Goal: Use online tool/utility: Utilize a website feature to perform a specific function

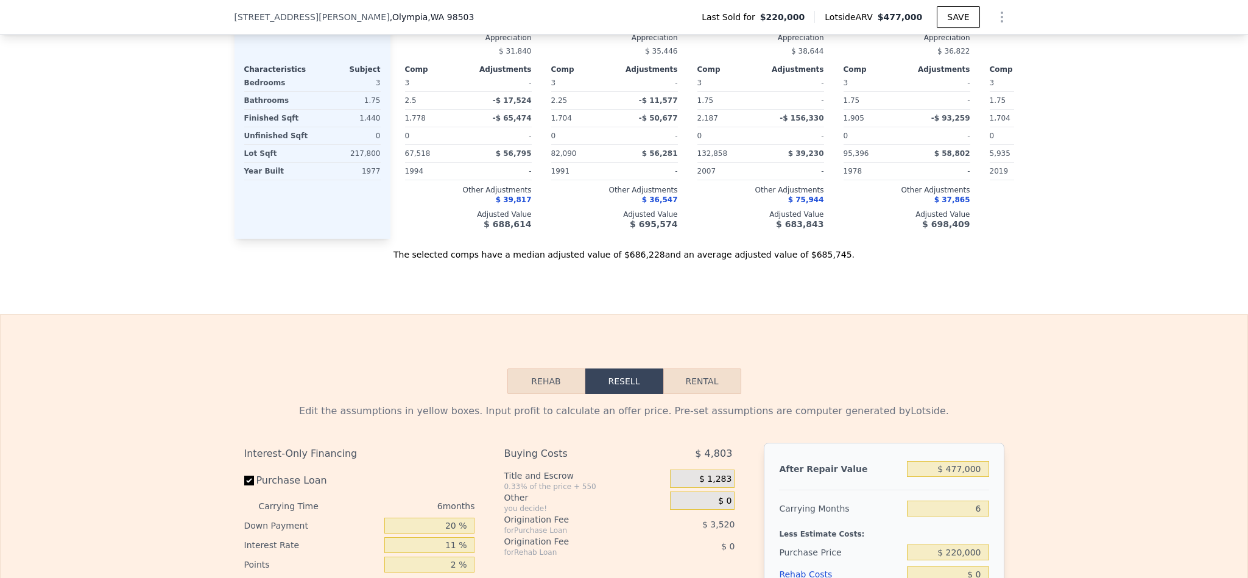
scroll to position [1641, 0]
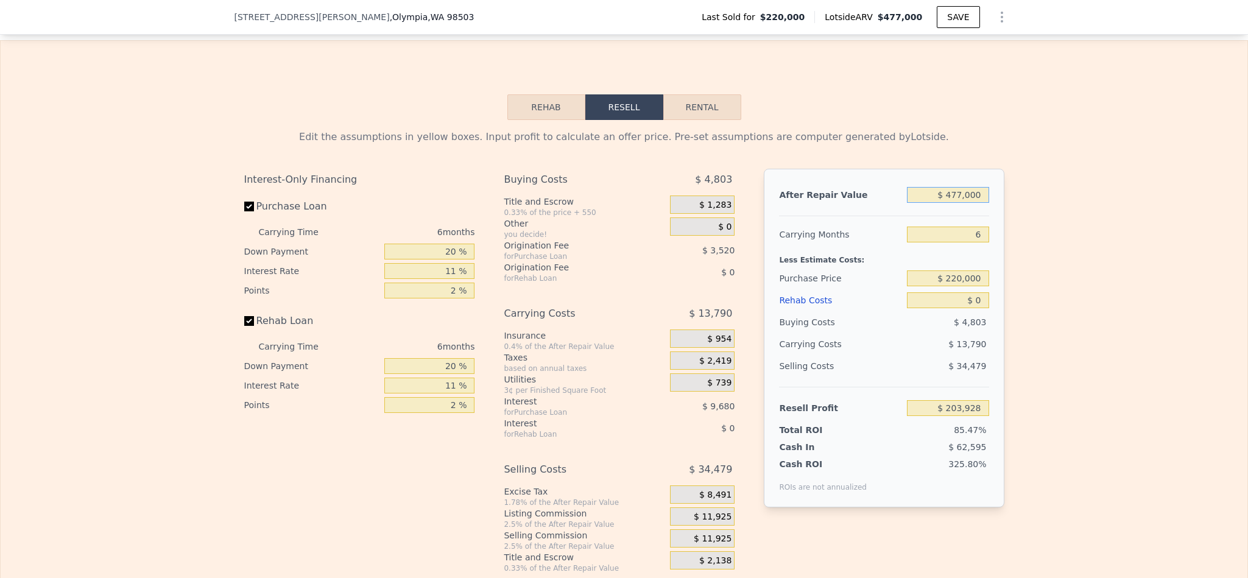
click at [954, 203] on input "$ 477,000" at bounding box center [948, 195] width 82 height 16
type input "$ 6"
type input "-$ 238,183"
type input "$ 6,540"
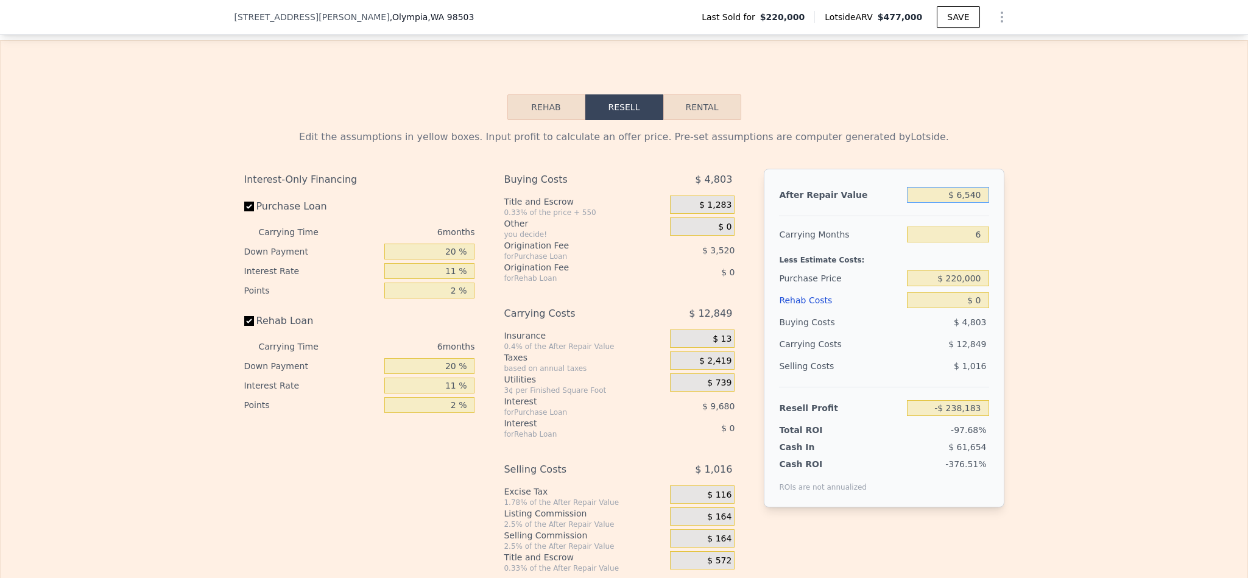
type input "-$ 232,128"
type input "$ 654,000"
type input "$ 367,984"
click at [950, 203] on input "$ 654,000" at bounding box center [948, 195] width 82 height 16
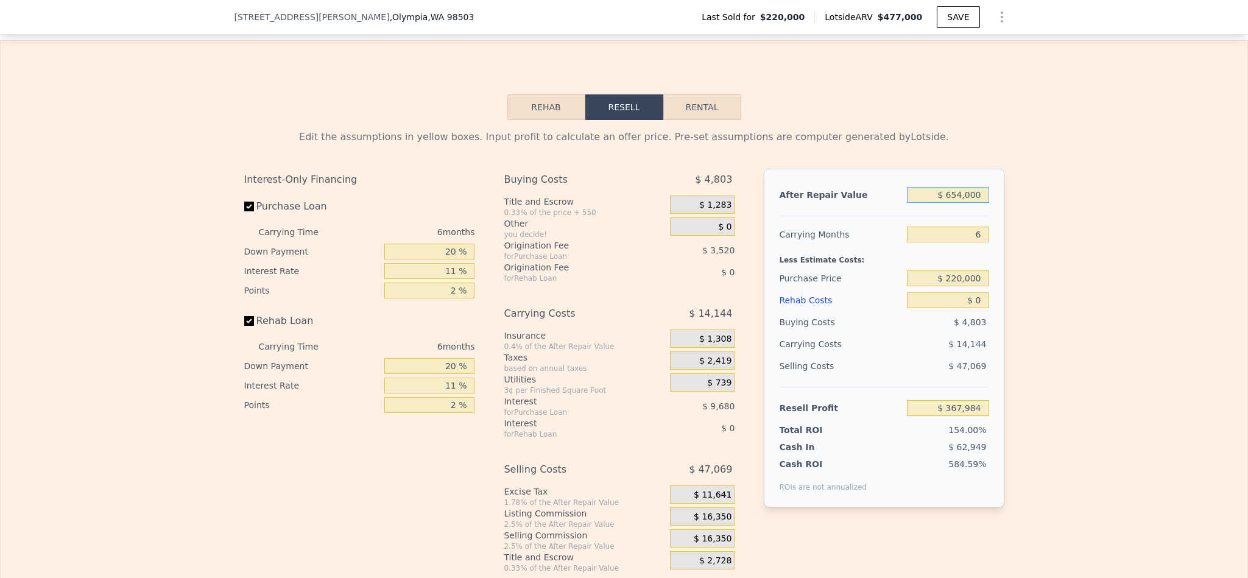
type input "$ 6"
type input "-$ 238,183"
type input "$ 65"
type input "-$ 238,129"
type input "$ 650"
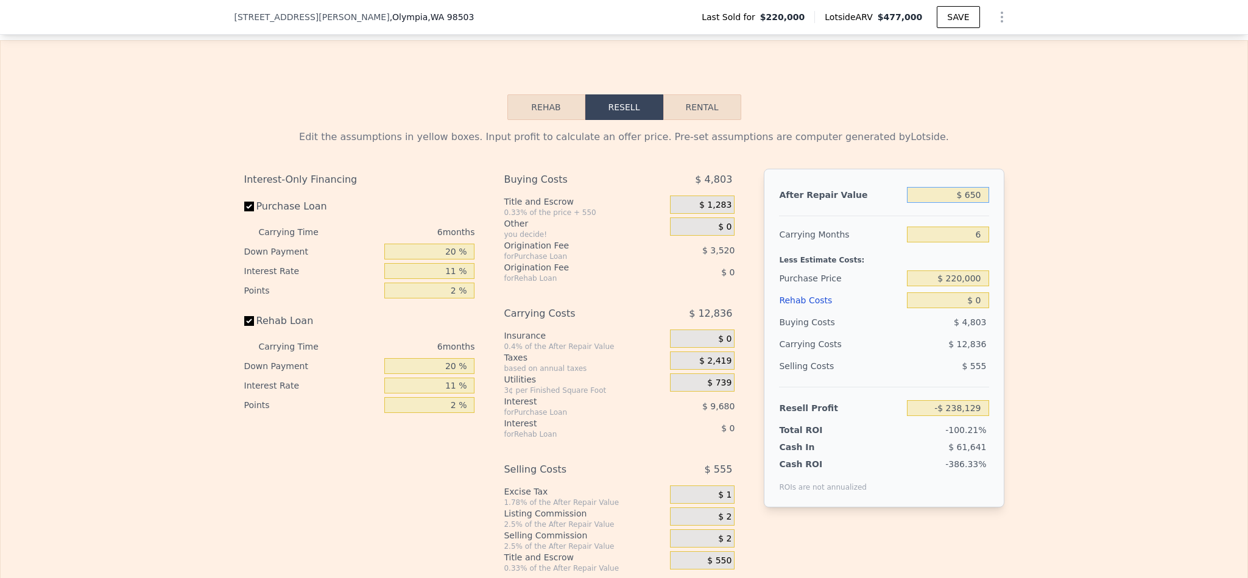
type input "-$ 237,586"
type input "$ 6,500"
type input "-$ 232,166"
type input "$ 65,000"
type input "-$ 177,942"
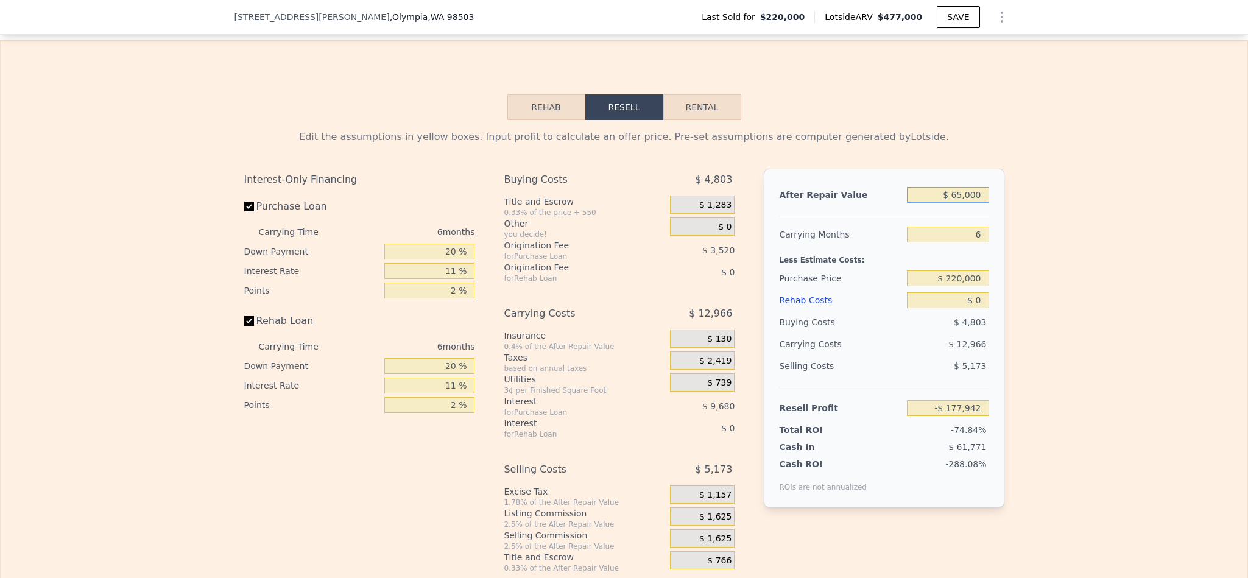
type input "$ 650,000"
type input "$ 364,276"
type input "$ 650,000"
click at [1121, 360] on div "Edit the assumptions in yellow boxes. Input profit to calculate an offer price.…" at bounding box center [624, 346] width 1247 height 453
click at [954, 286] on input "$ 220,000" at bounding box center [948, 278] width 82 height 16
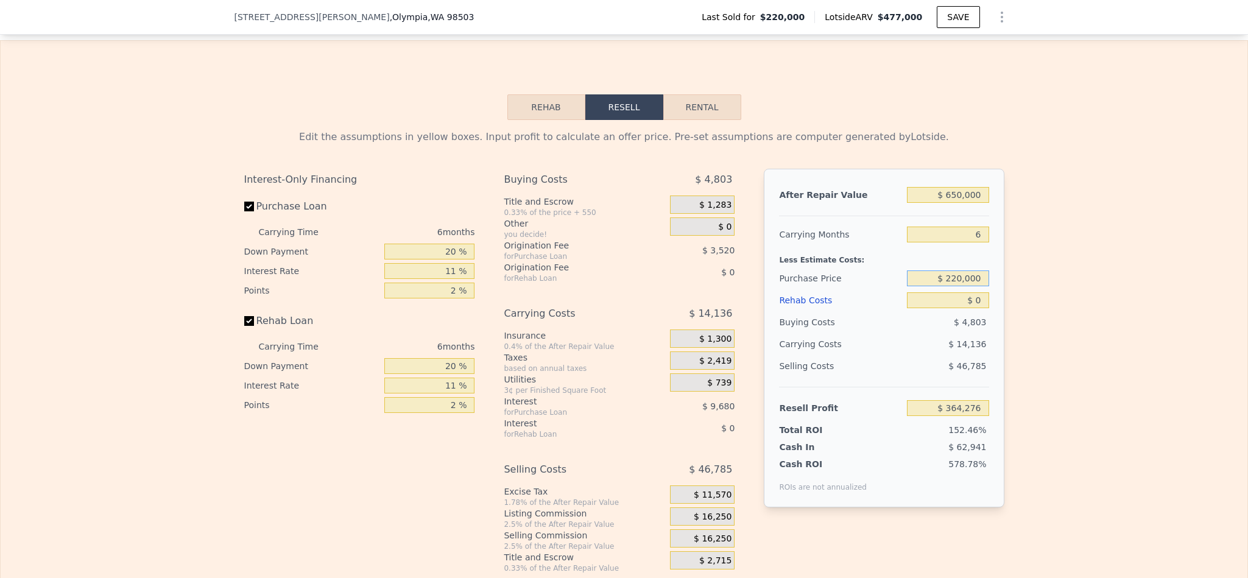
drag, startPoint x: 954, startPoint y: 309, endPoint x: 1097, endPoint y: 407, distance: 173.3
click at [955, 286] on input "$ 220,000" at bounding box center [948, 278] width 82 height 16
type input "$ 2,200,000"
type input "$ 477,000"
type input "$ 220,000"
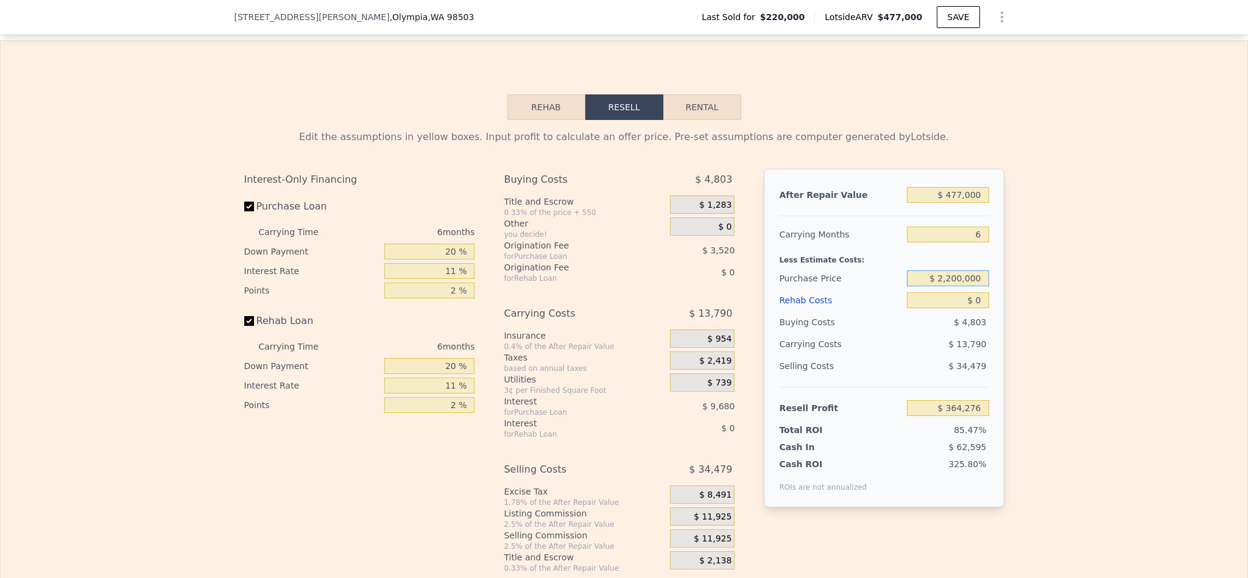
type input "$ 203,928"
type input "$ 220,000,000"
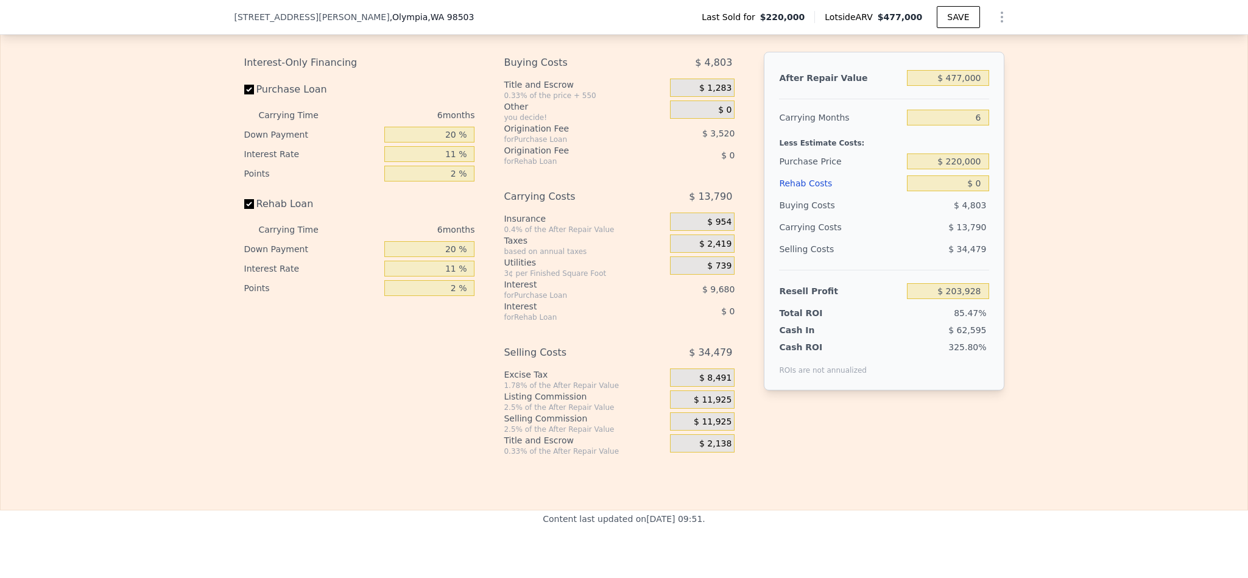
scroll to position [1736, 0]
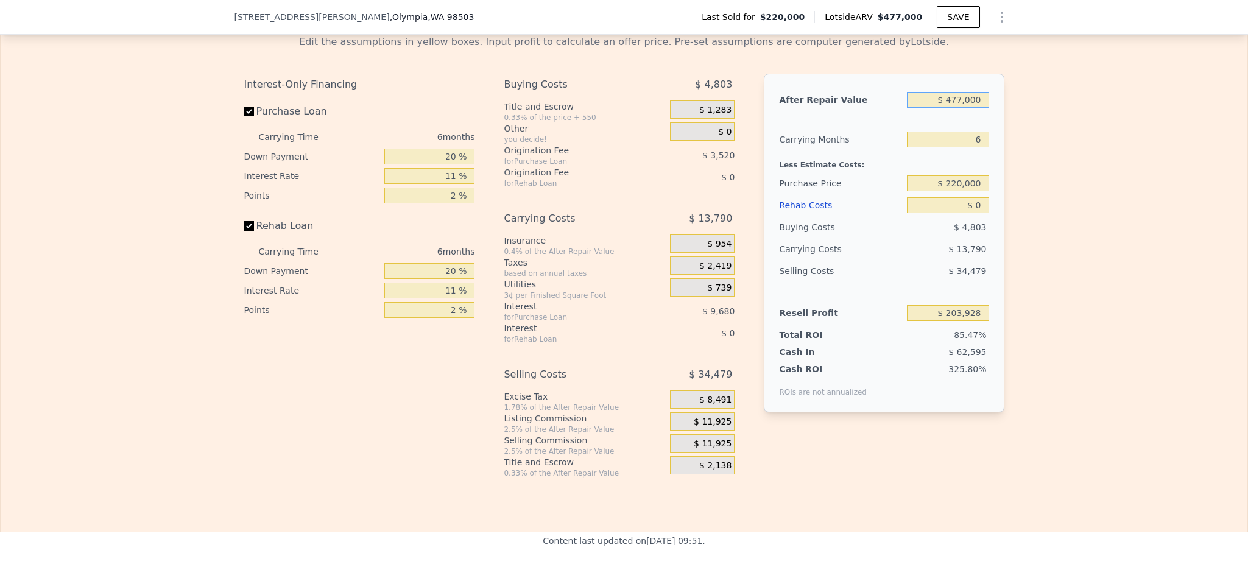
click at [960, 108] on input "$ 477,000" at bounding box center [948, 100] width 82 height 16
type input "$ 65"
type input "-$ 238,129"
type input "$ 650"
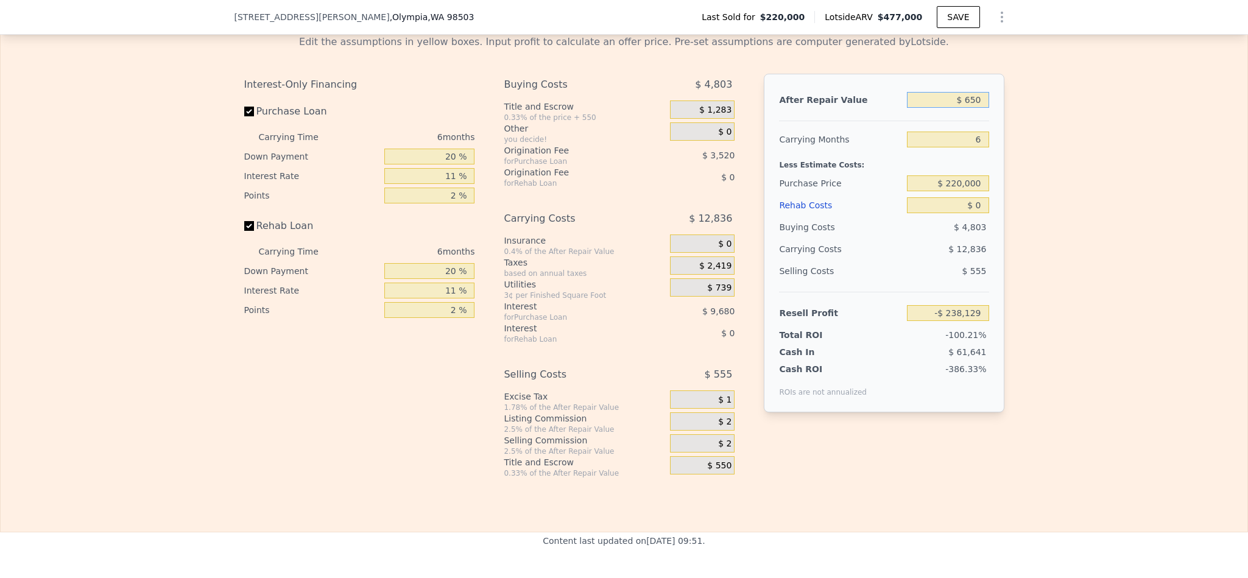
type input "-$ 237,586"
type input "$ 6,500"
type input "-$ 232,166"
type input "$ 65,000"
type input "-$ 177,942"
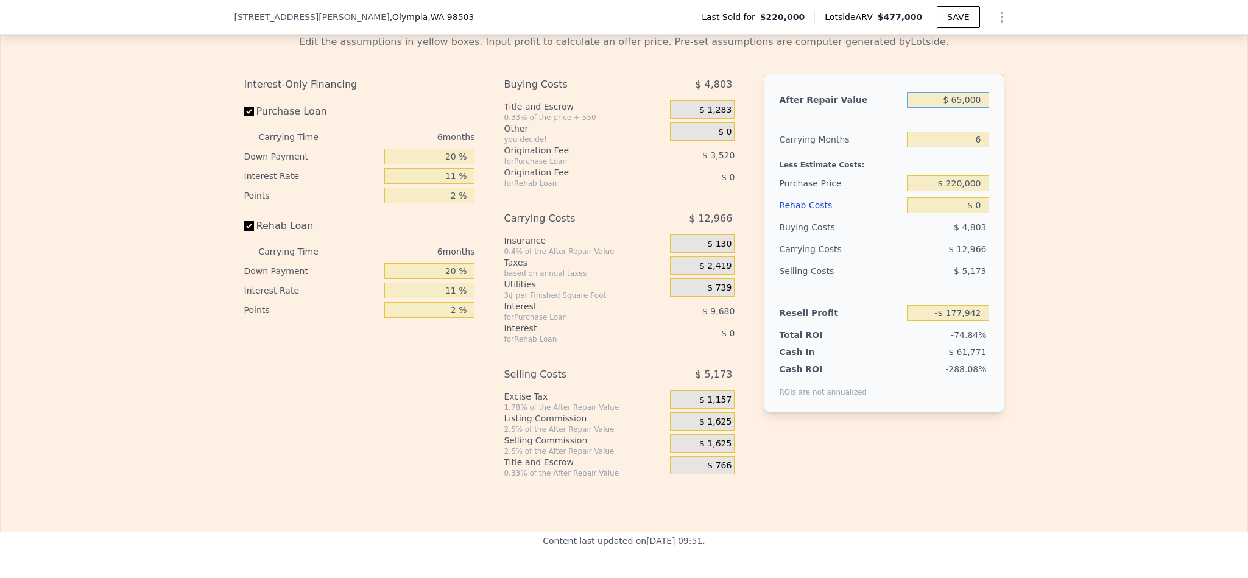
type input "$ 650,000"
type input "$ 364,276"
type input "$ 650,000"
type input "$ 6"
type input "$ 400,000"
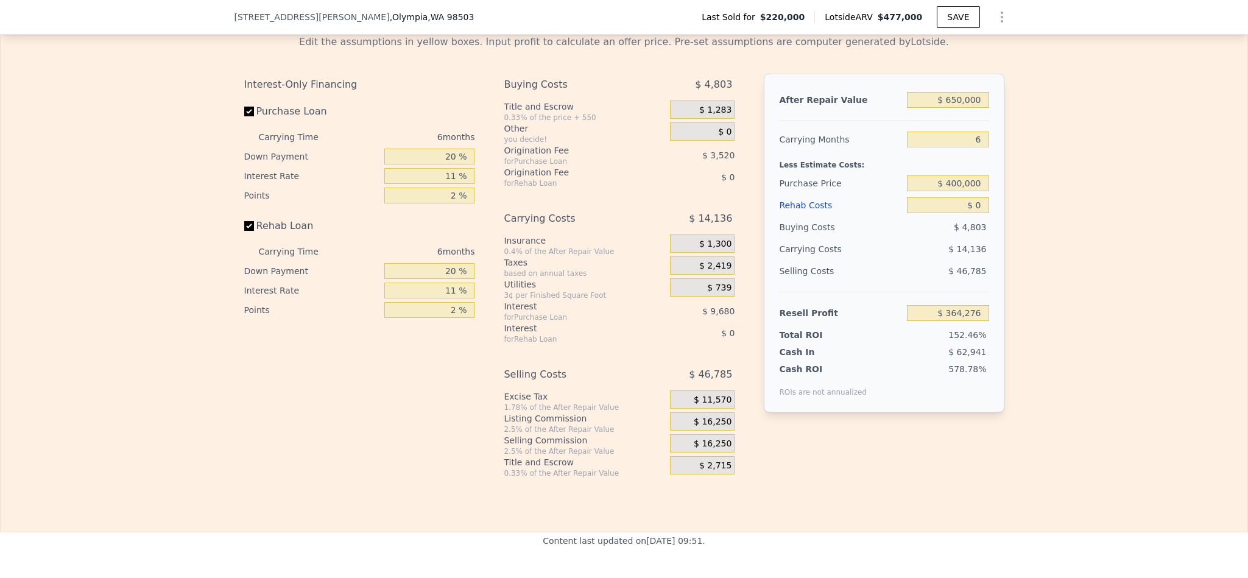
click at [1067, 213] on div "Edit the assumptions in yellow boxes. Input profit to calculate an offer price.…" at bounding box center [624, 251] width 1247 height 453
type input "$ 172,877"
click at [972, 213] on input "$ 0" at bounding box center [948, 205] width 82 height 16
type input "$ 6"
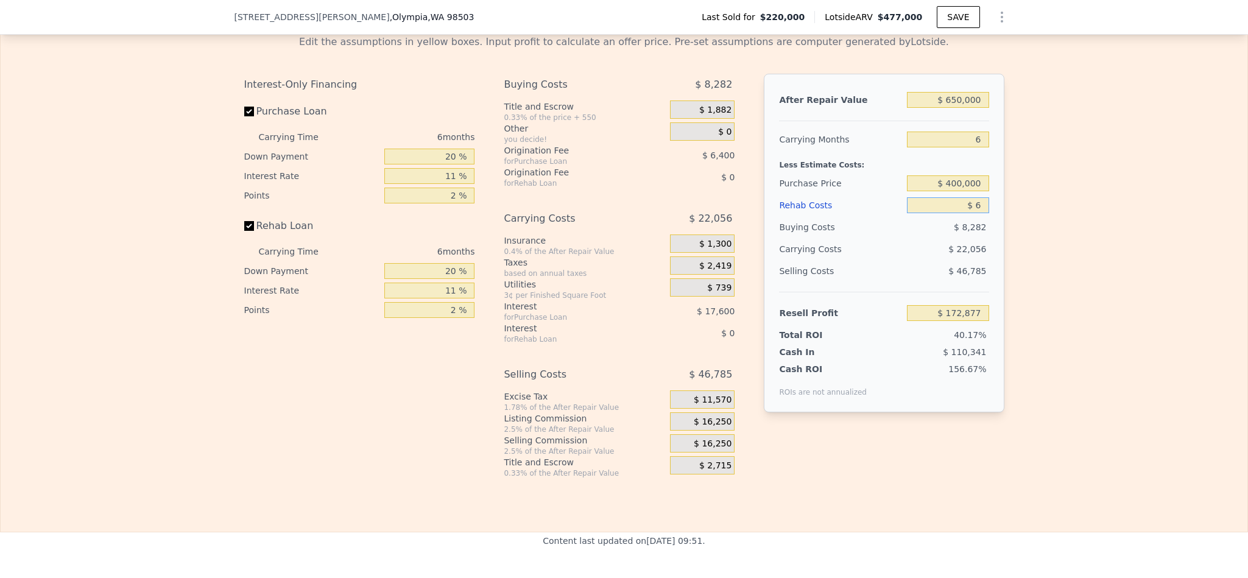
type input "$ 172,871"
type input "$ 65"
type input "$ 172,811"
type input "$ 650"
type input "$ 172,187"
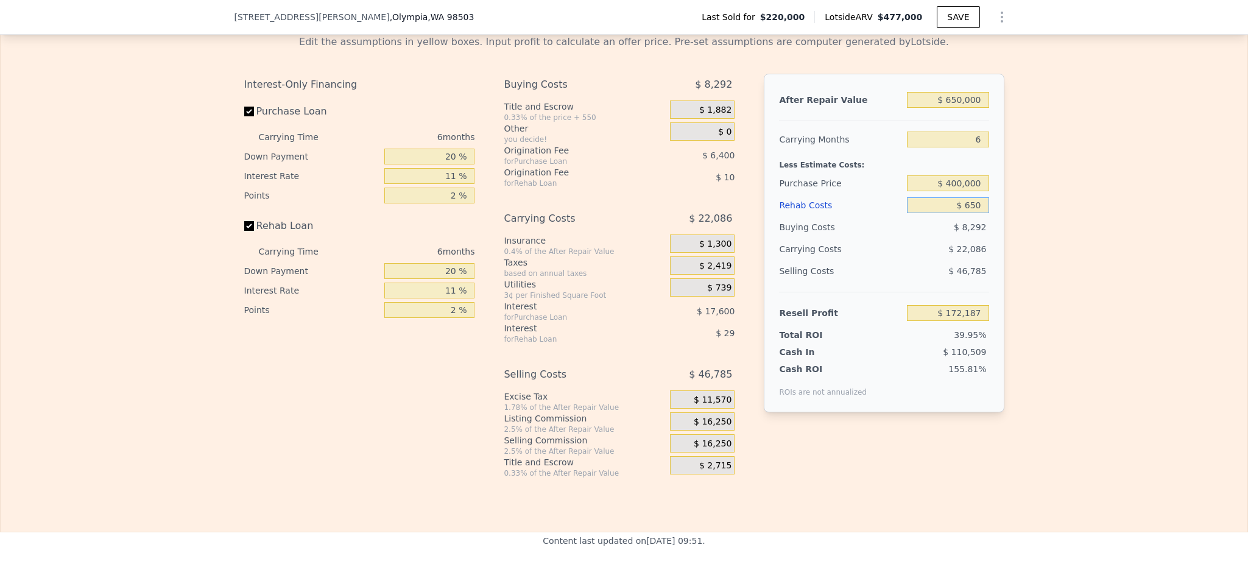
type input "$ 6,500"
type input "$ 165,985"
type input "$ 65,000"
type input "$ 103,975"
type input "$ 65,000"
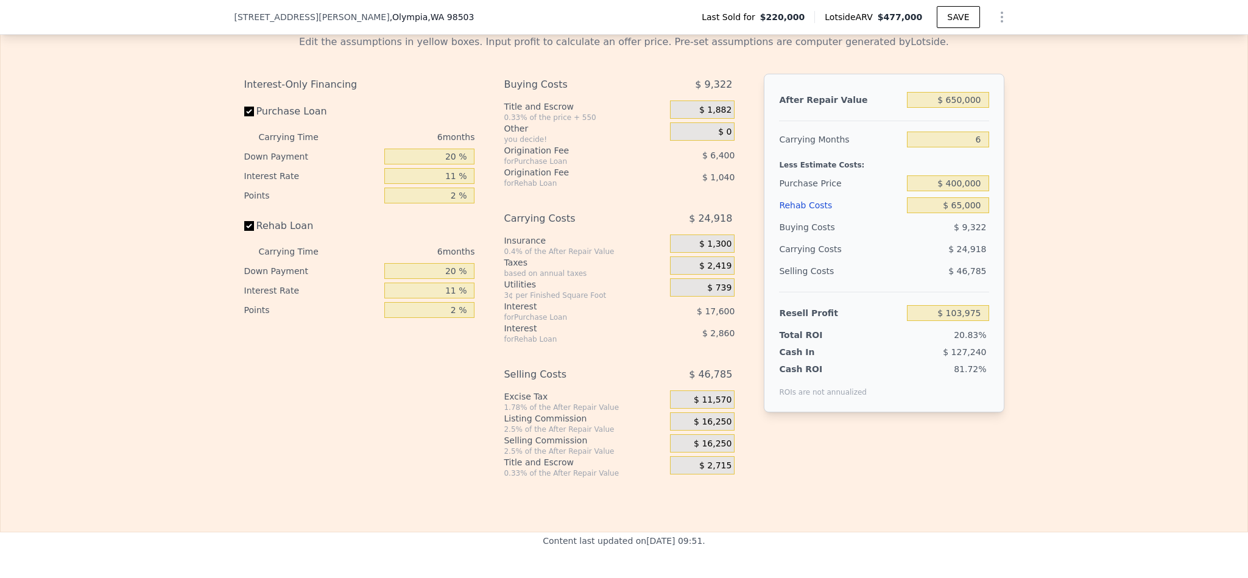
click at [1019, 297] on div "Edit the assumptions in yellow boxes. Input profit to calculate an offer price.…" at bounding box center [624, 251] width 1247 height 453
click at [444, 164] on input "20 %" at bounding box center [429, 157] width 90 height 16
type input "$ 477,000"
type input "$ 0"
type input "$ 203,928"
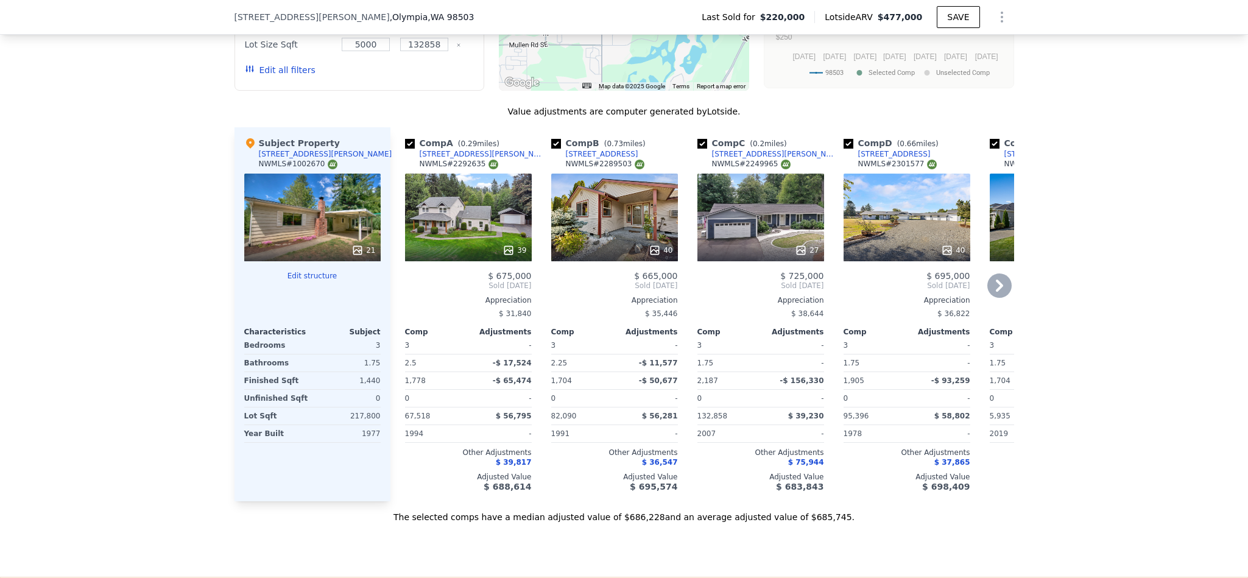
scroll to position [1096, 0]
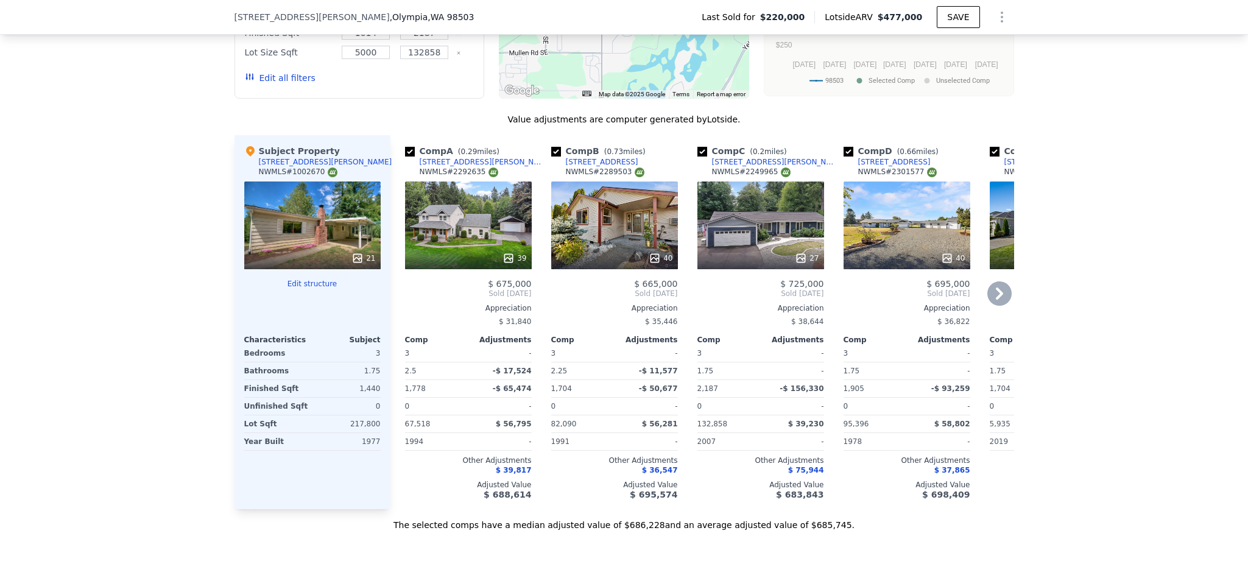
click at [451, 266] on div at bounding box center [468, 258] width 127 height 22
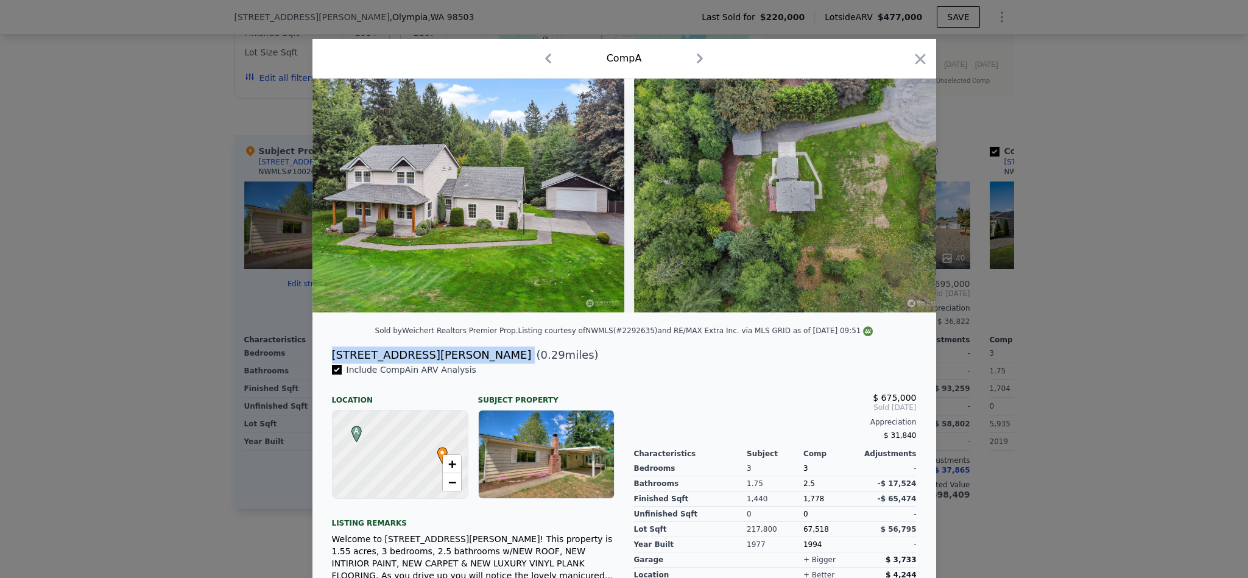
drag, startPoint x: 406, startPoint y: 367, endPoint x: 326, endPoint y: 371, distance: 80.5
click at [326, 364] on div "3846 Mari Ln SE ( 0.29 miles)" at bounding box center [624, 355] width 604 height 17
copy div "[STREET_ADDRESS][PERSON_NAME]"
click at [913, 44] on div "Comp A" at bounding box center [624, 59] width 624 height 40
click at [915, 57] on icon "button" at bounding box center [920, 59] width 10 height 10
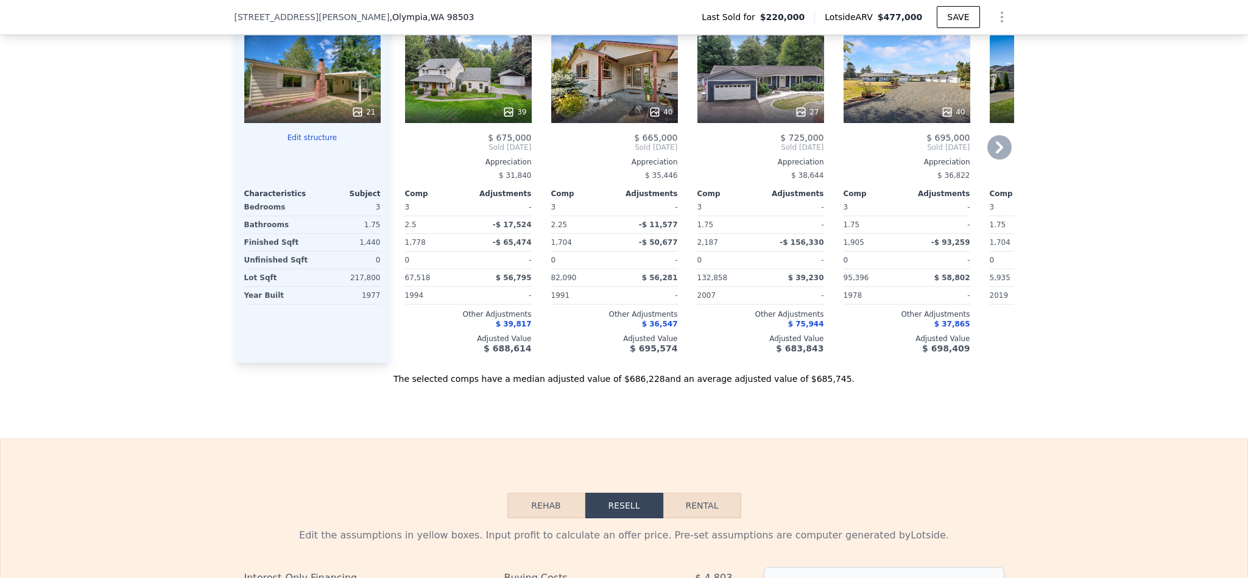
scroll to position [1092, 0]
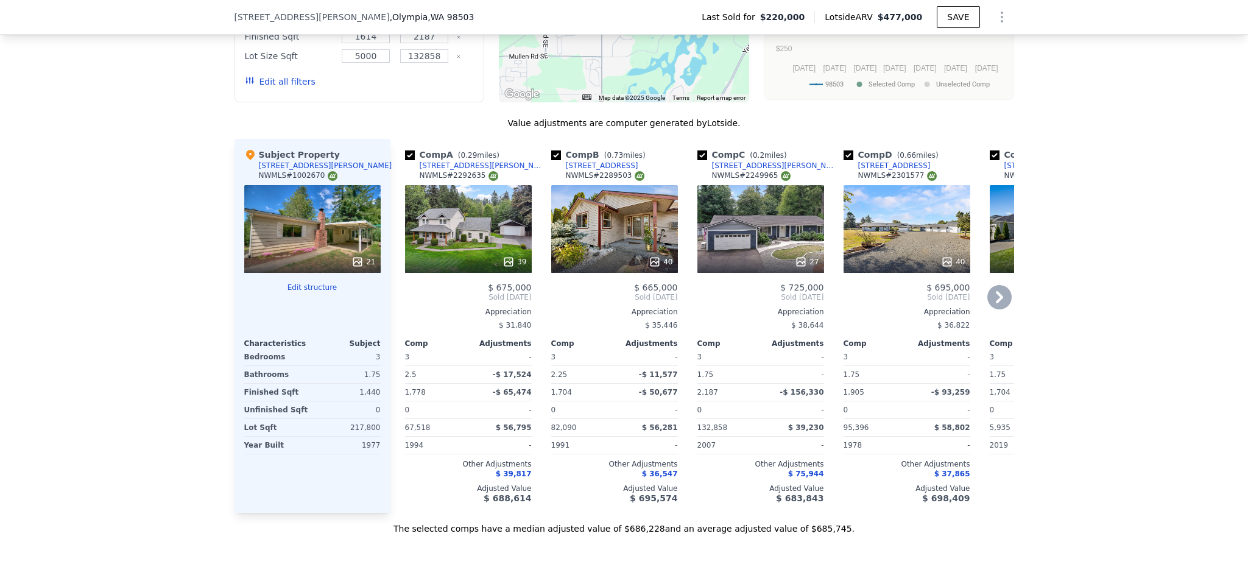
click at [611, 245] on div "40" at bounding box center [614, 229] width 127 height 88
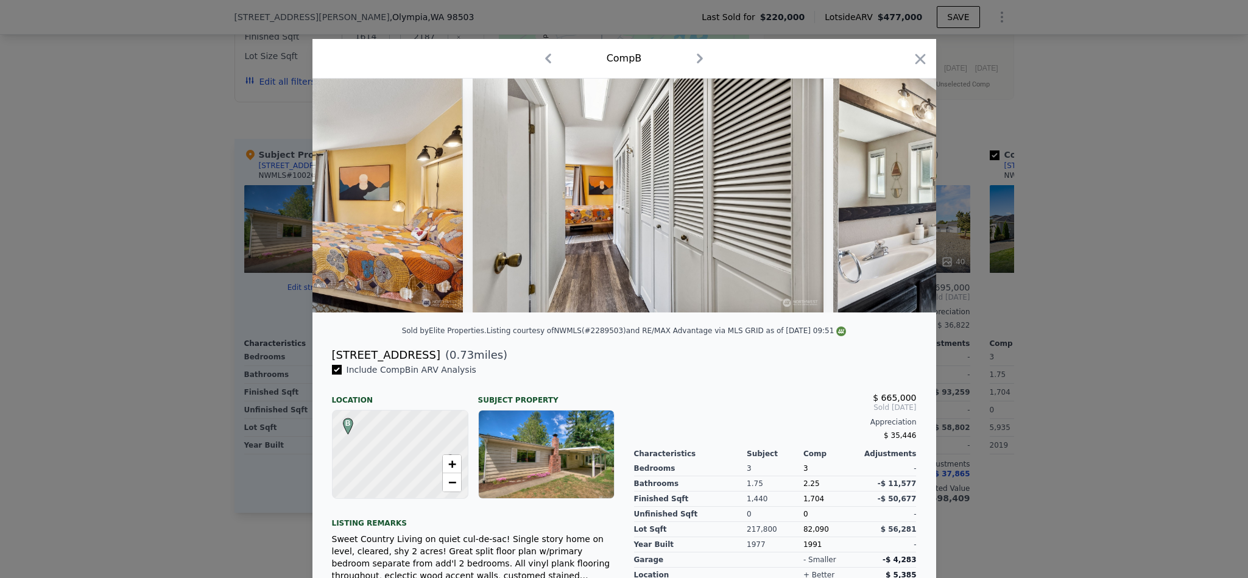
scroll to position [0, 5318]
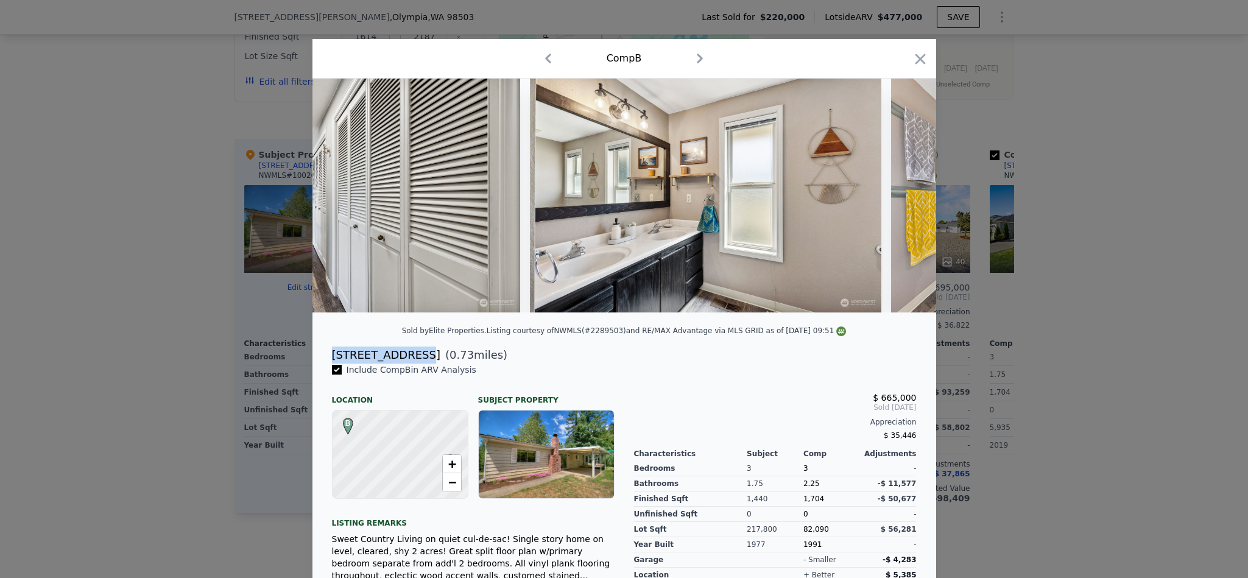
drag, startPoint x: 400, startPoint y: 371, endPoint x: 309, endPoint y: 362, distance: 91.1
click at [312, 362] on div "9707 36th Ct SE ( 0.73 miles)" at bounding box center [624, 355] width 624 height 17
copy div "[STREET_ADDRESS]"
click at [914, 55] on icon "button" at bounding box center [920, 59] width 17 height 17
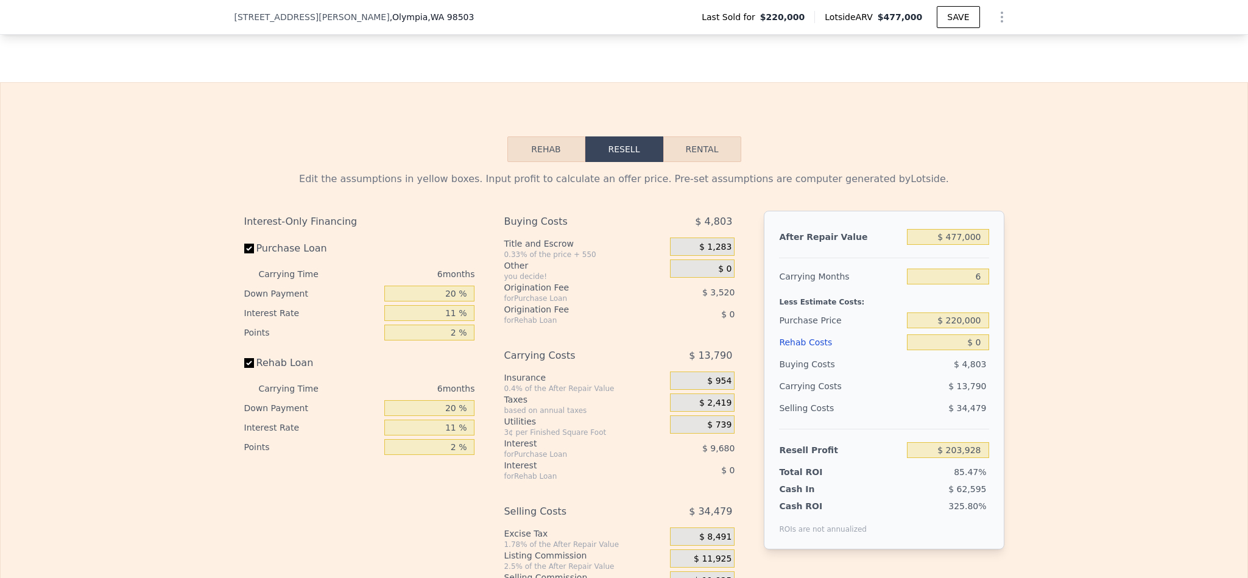
scroll to position [1641, 0]
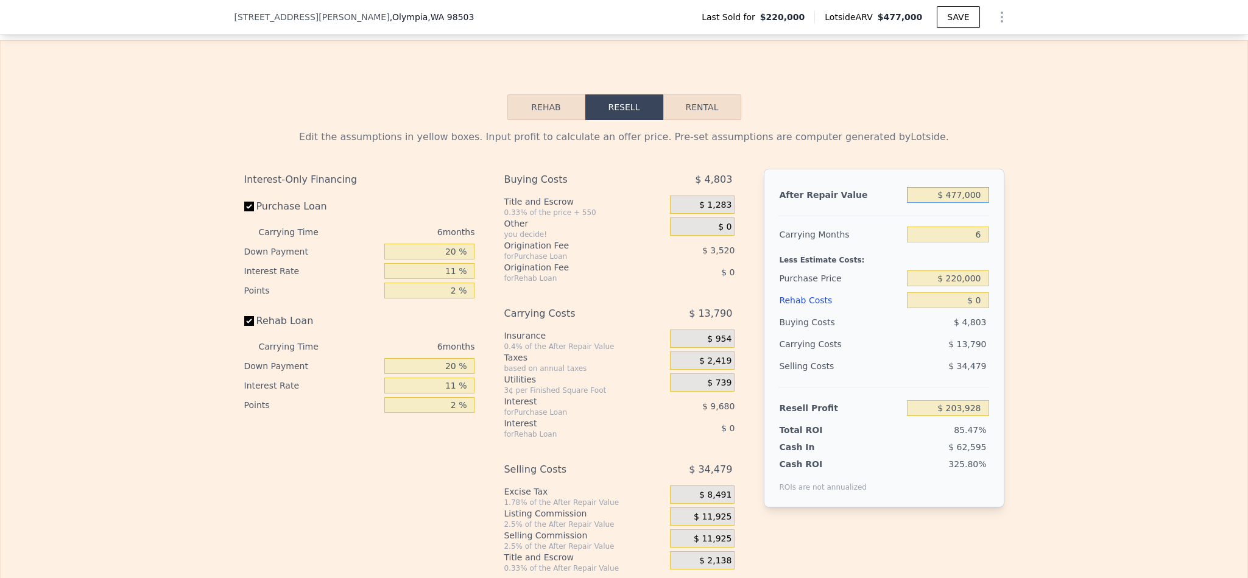
click at [961, 203] on input "$ 477,000" at bounding box center [948, 195] width 82 height 16
type input "$ 52"
type input "-$ 238,140"
type input "$ 520"
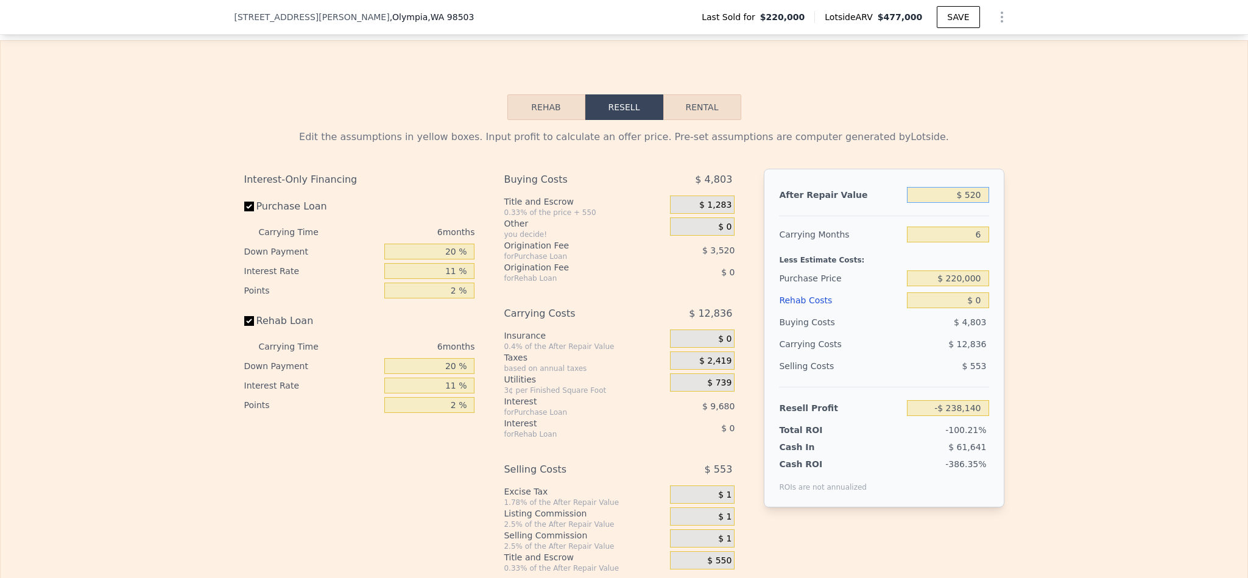
type input "-$ 237,707"
type input "$ 5,200"
type input "-$ 233,369"
type input "$ 52,000"
type input "-$ 189,992"
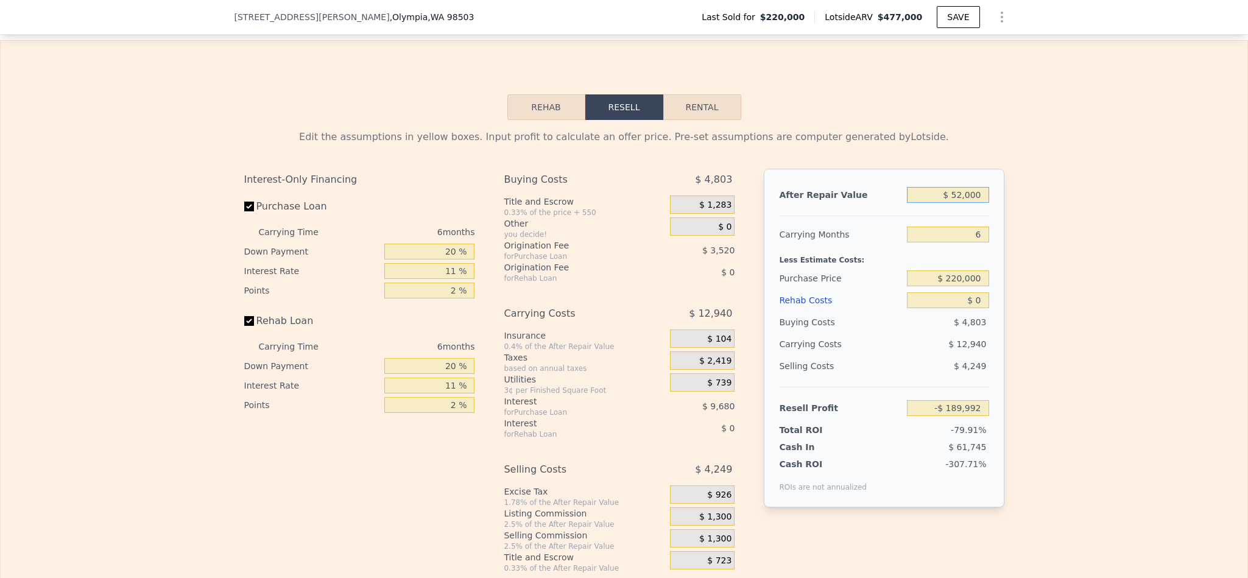
type input "$ 520,000"
type input "$ 243,783"
type input "$ 520,000"
type input "$ 400,000"
type input "$ 52,384"
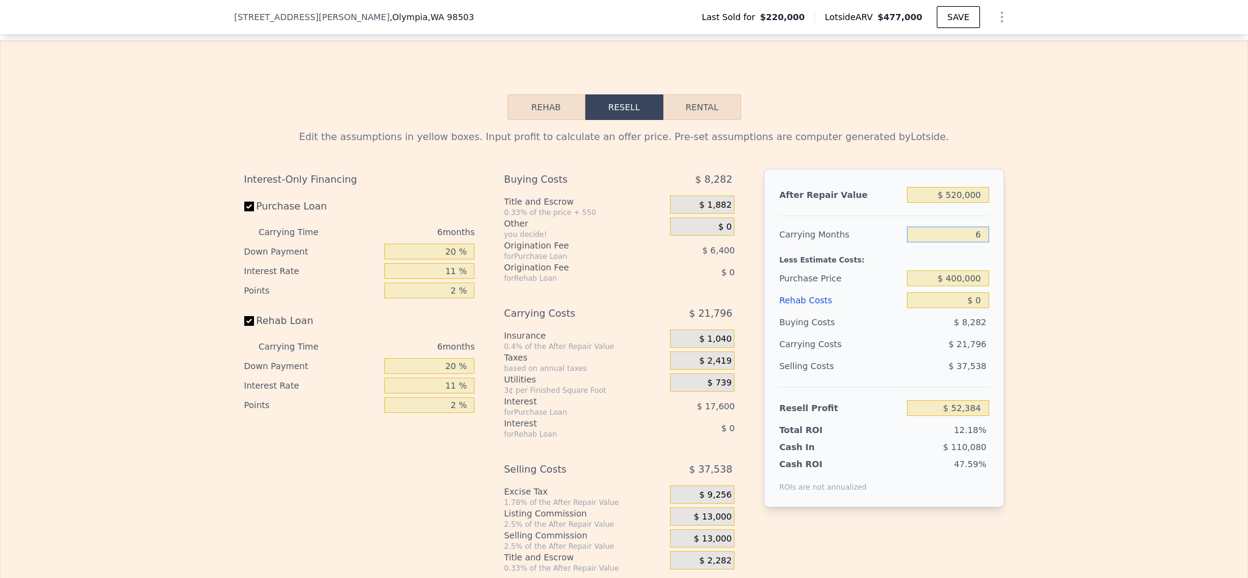
click at [970, 242] on input "6" at bounding box center [948, 235] width 82 height 16
type input "4"
type input "$ 59,650"
type input "4"
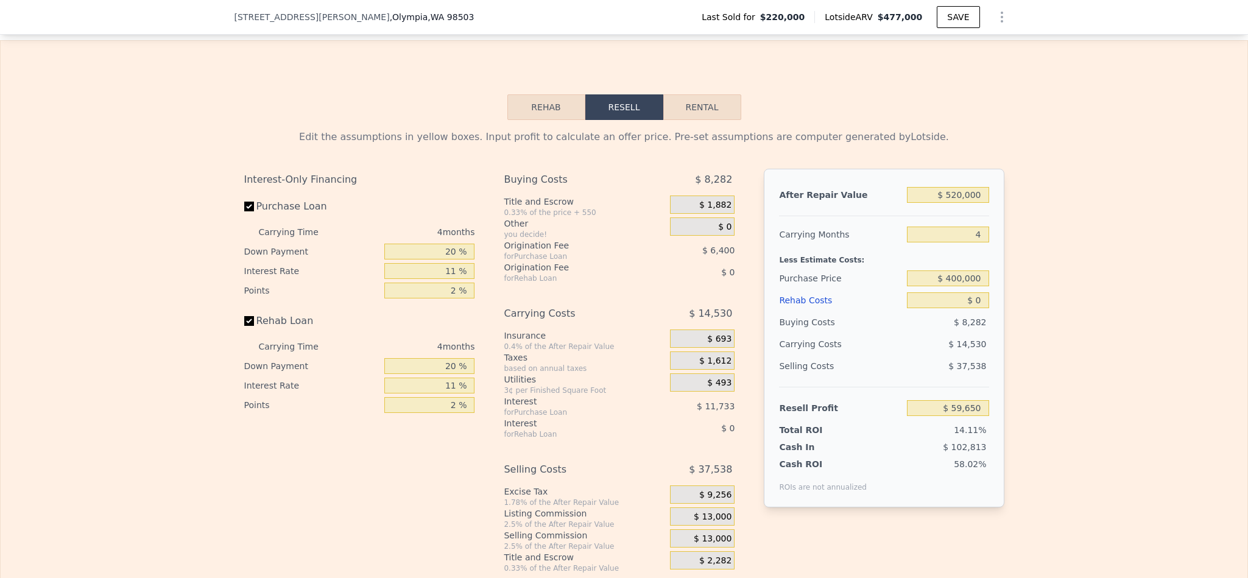
click at [1058, 311] on div "Edit the assumptions in yellow boxes. Input profit to calculate an offer price.…" at bounding box center [624, 346] width 1247 height 453
drag, startPoint x: 444, startPoint y: 278, endPoint x: 392, endPoint y: 284, distance: 52.7
click at [392, 259] on input "20 %" at bounding box center [429, 252] width 90 height 16
type input "10 %"
type input "$ 57,382"
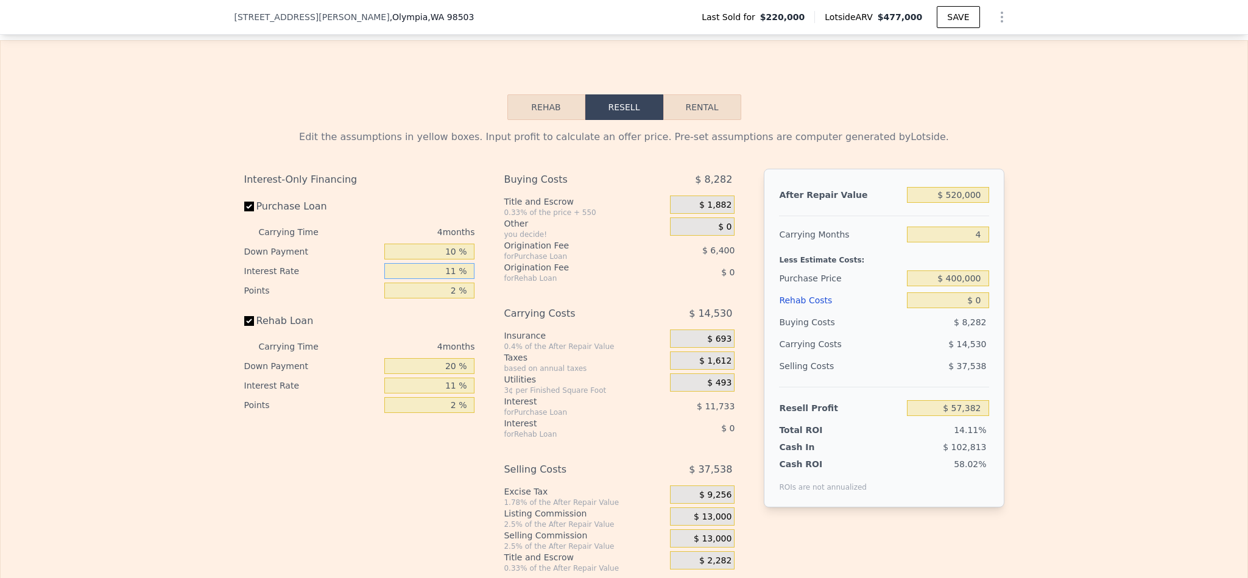
type input "1 %"
type input "$ 69,382"
type input "10 %"
type input "$ 58,582"
type input "10.5 %"
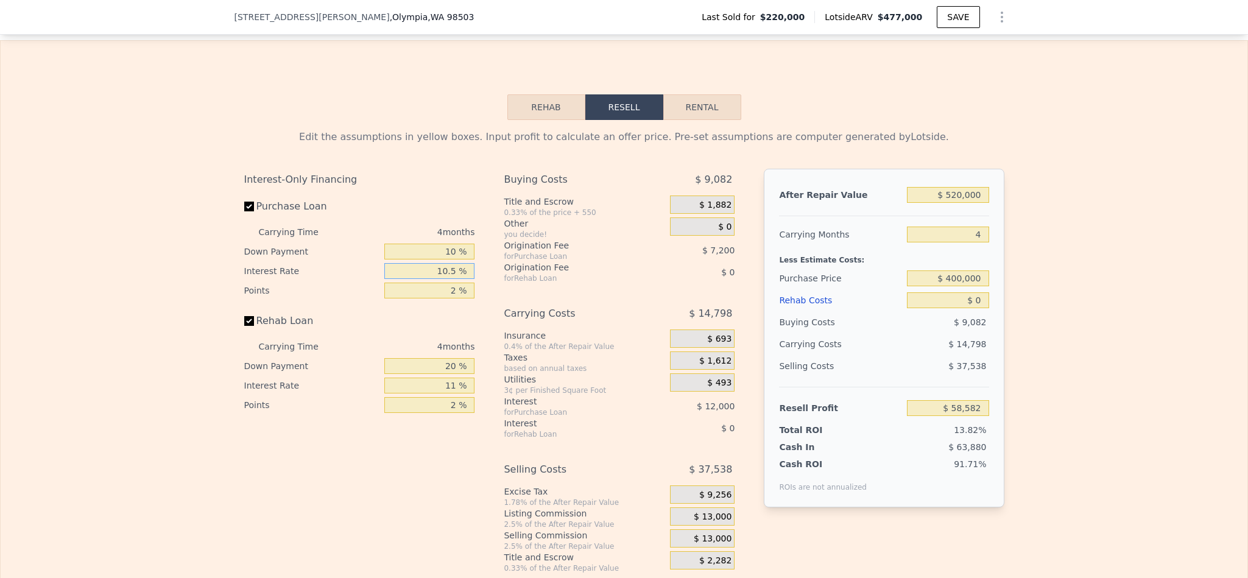
type input "$ 57,982"
type input "10.5 %"
type input "1 %"
type input "$ 61,582"
type input "1.5 %"
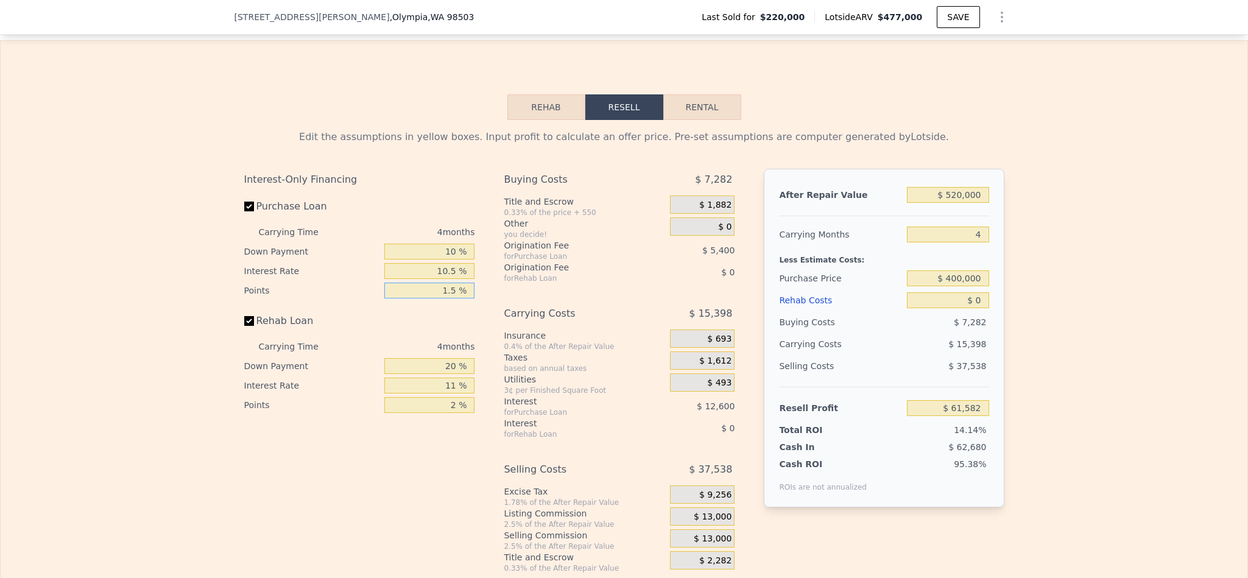
type input "$ 59,782"
type input "1.5 %"
type input "10 %"
type input "10.5 %"
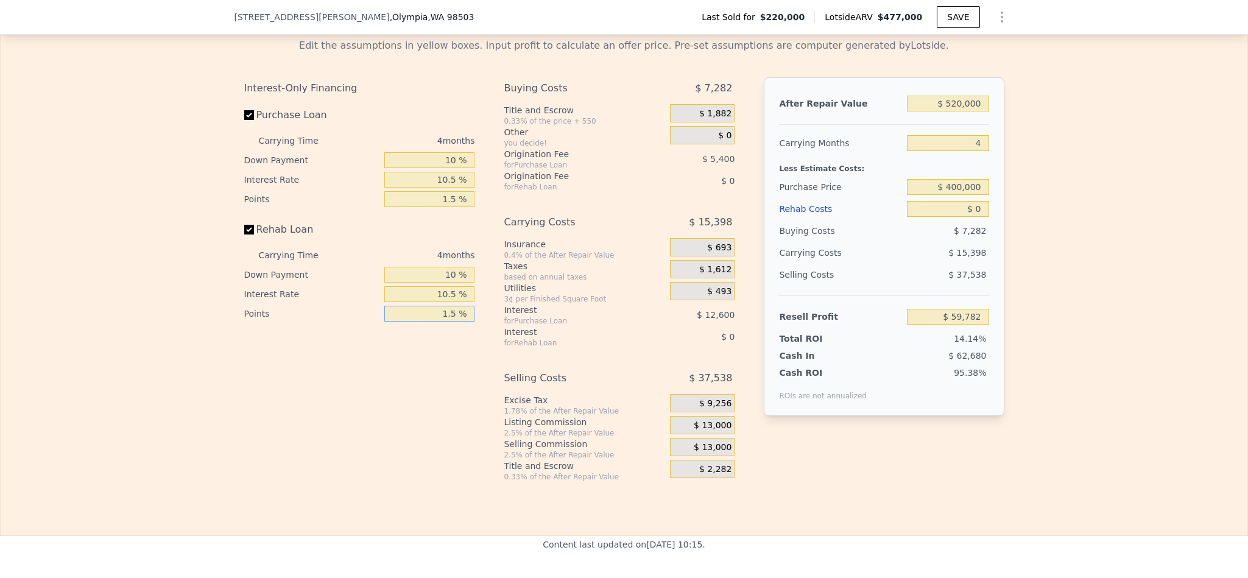
type input "1.5 %"
click at [712, 434] on div "$ 13,000" at bounding box center [702, 425] width 65 height 18
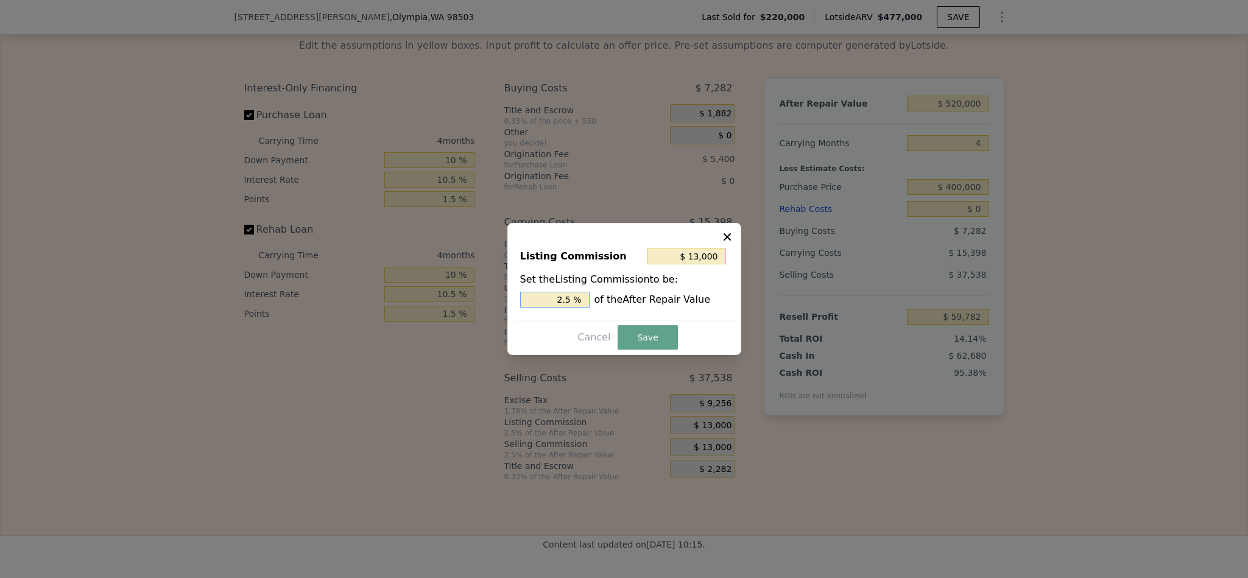
drag, startPoint x: 565, startPoint y: 296, endPoint x: 515, endPoint y: 300, distance: 49.5
click at [515, 300] on div "Listing Commission $ 13,000 Set the Listing Commission to be: 2.5 % of the Afte…" at bounding box center [624, 279] width 223 height 82
type input "$ 2,600"
type input ".5 %"
type input "$ 7,800"
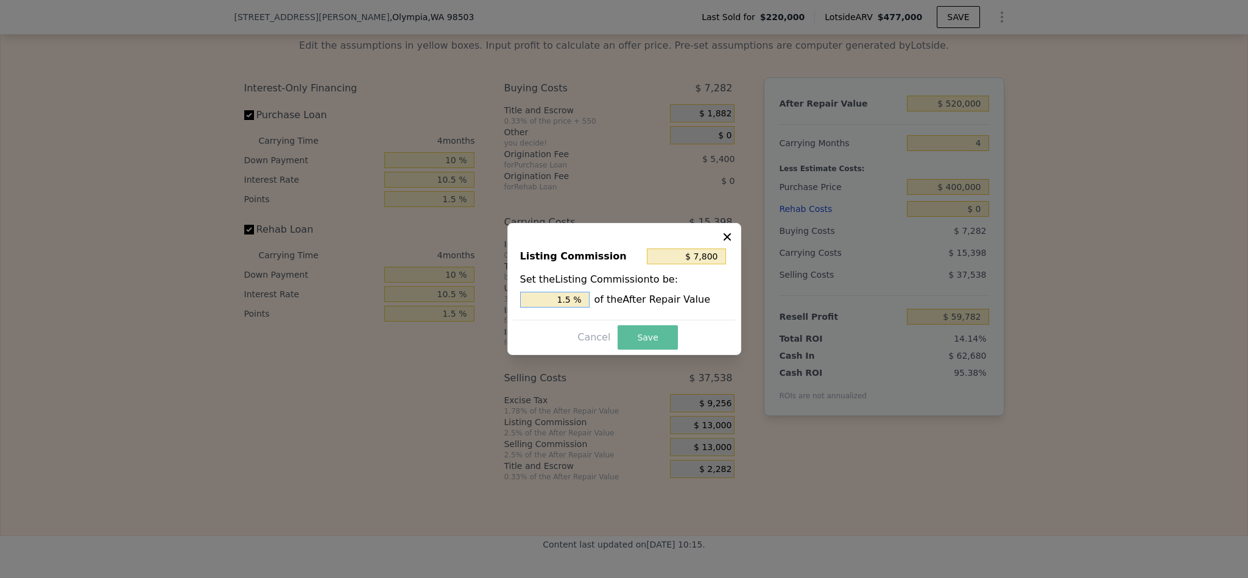
type input "1.5 %"
click at [667, 332] on button "Save" at bounding box center [647, 337] width 60 height 24
type input "$ 64,982"
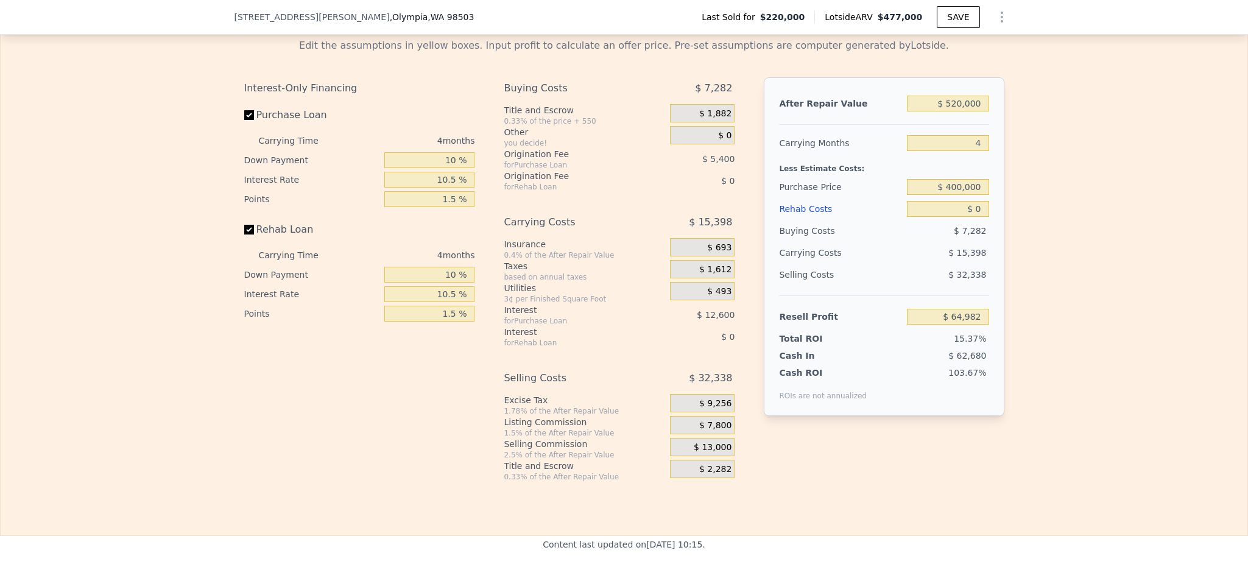
click at [990, 482] on div "Interest-Only Financing Purchase Loan Carrying Time 4 months Down Payment 10 % …" at bounding box center [624, 279] width 760 height 404
click at [976, 217] on input "$ 0" at bounding box center [948, 209] width 82 height 16
type input "$ 6"
type input "$ 64,976"
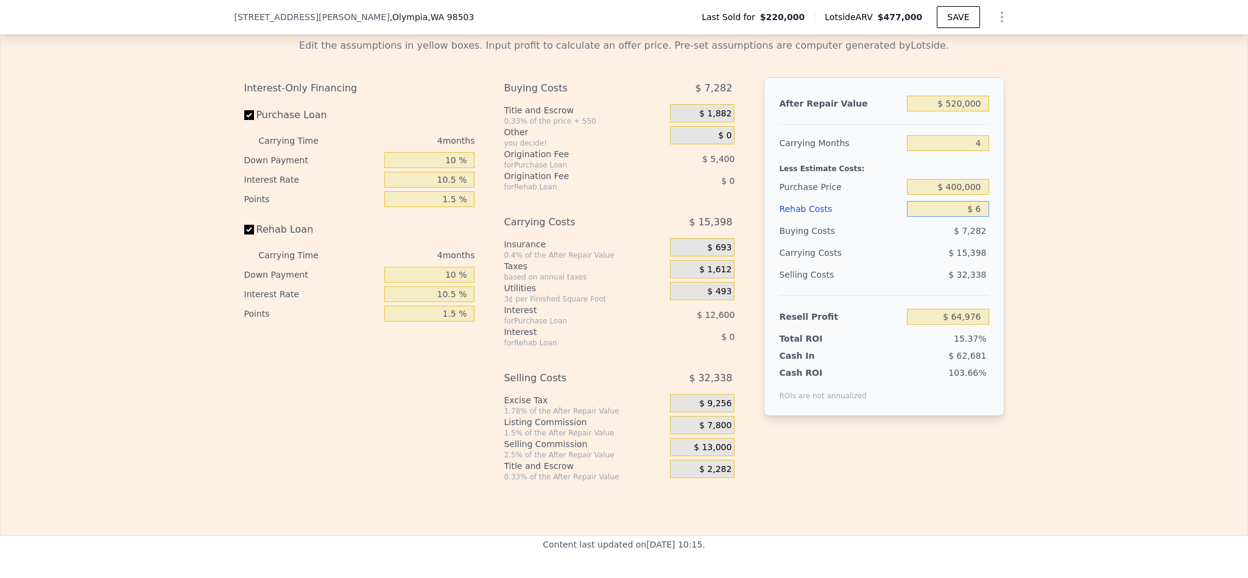
type input "$ 60"
type input "$ 64,921"
type input "$ 600"
type input "$ 64,354"
type input "$ 6,000"
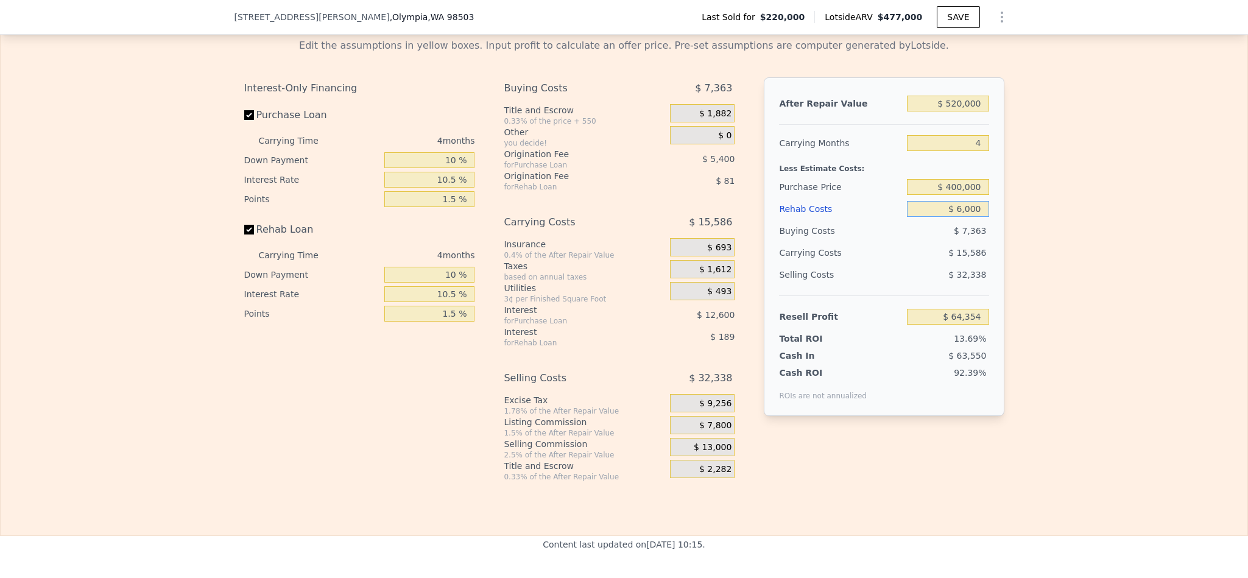
type input "$ 58,713"
type input "$ 60,000"
type input "$ 2,284"
type input "$ 60,000"
click at [1009, 305] on div "Edit the assumptions in yellow boxes. Input profit to calculate an offer price.…" at bounding box center [624, 255] width 1247 height 453
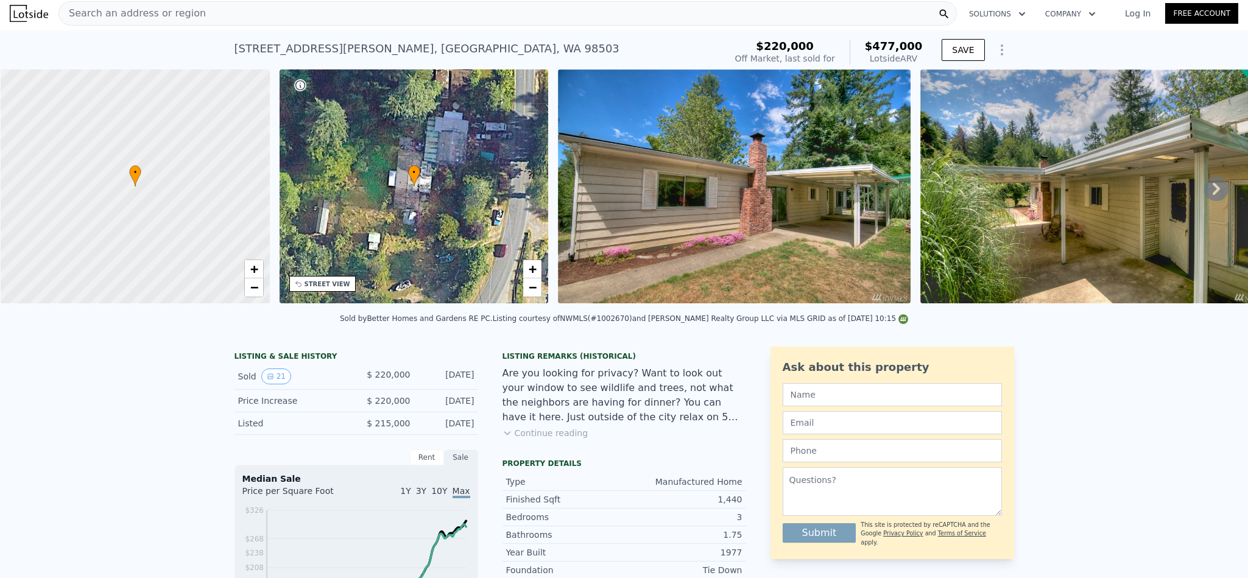
scroll to position [0, 0]
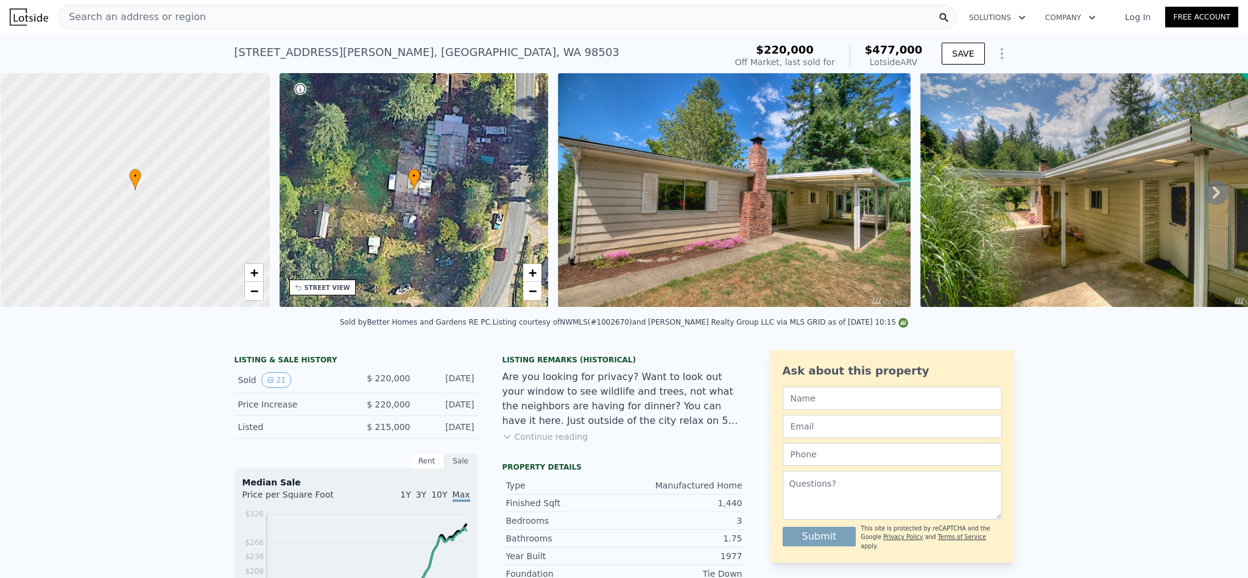
type input "$ 477,000"
type input "6"
type input "$ 0"
type input "$ 203,928"
click at [199, 20] on div "Search an address or region" at bounding box center [507, 17] width 898 height 24
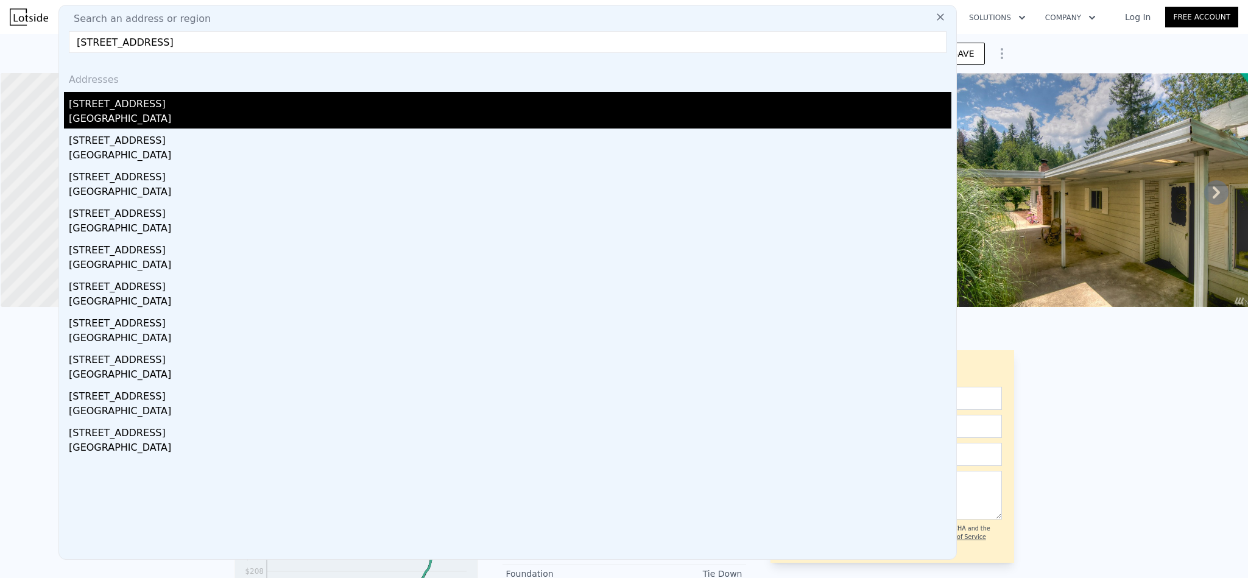
type input "[STREET_ADDRESS]"
click at [138, 112] on div "[GEOGRAPHIC_DATA]" at bounding box center [510, 119] width 882 height 17
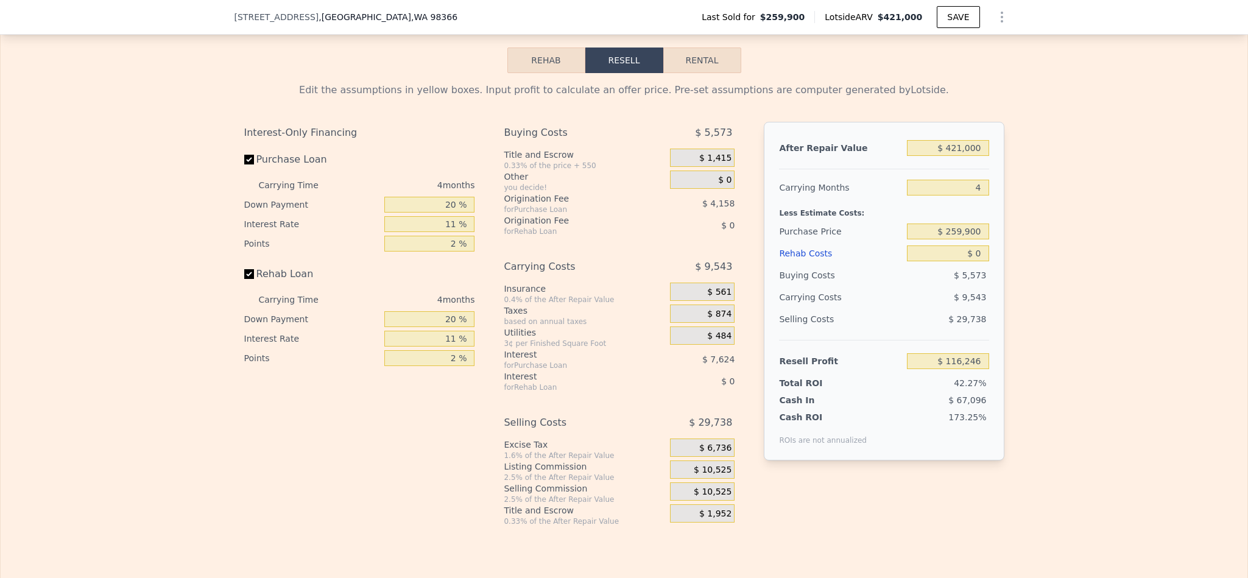
scroll to position [1823, 0]
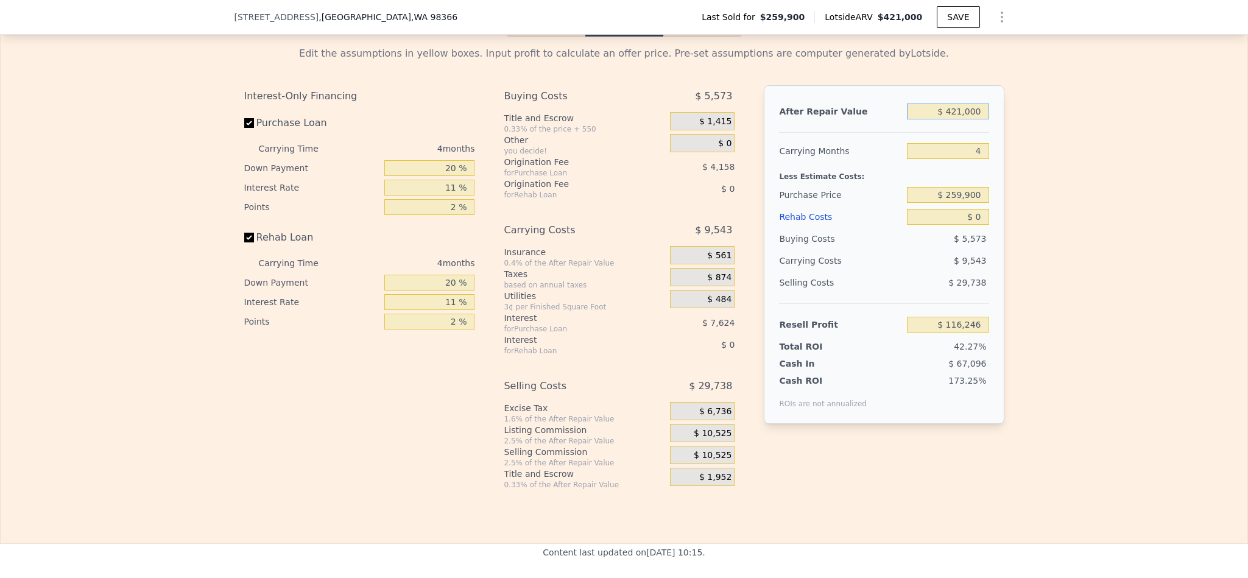
click at [954, 119] on input "$ 421,000" at bounding box center [948, 112] width 82 height 16
type input "$ 4"
type input "-$ 275,001"
type input "$ 42"
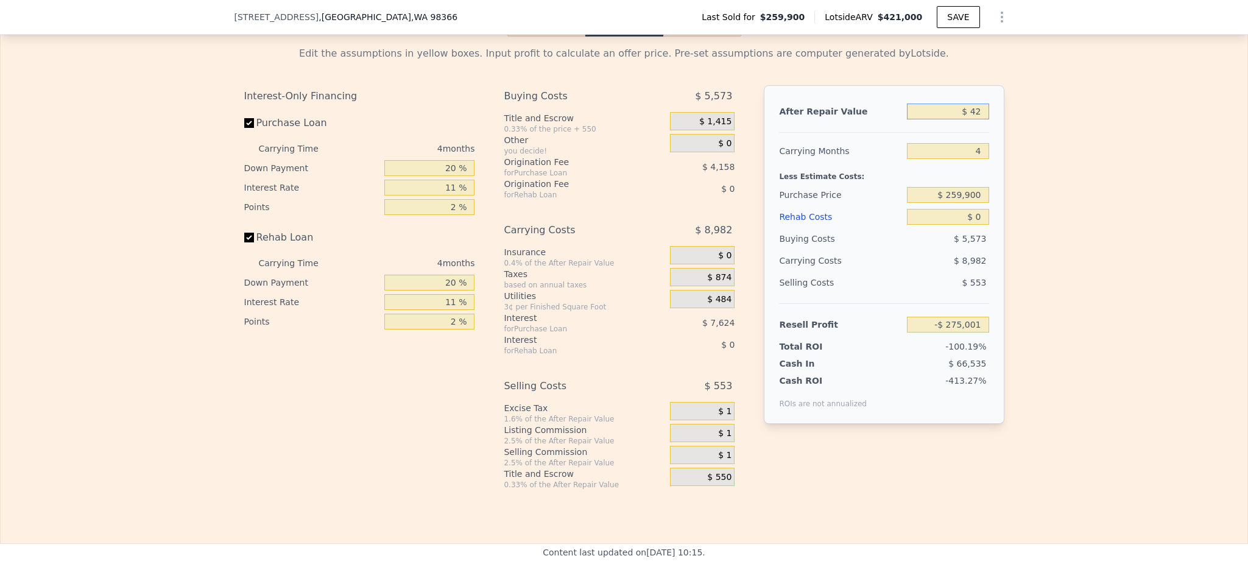
type input "-$ 274,966"
type input "$ 420"
type input "-$ 274,616"
type input "$ 4,200"
type input "-$ 271,102"
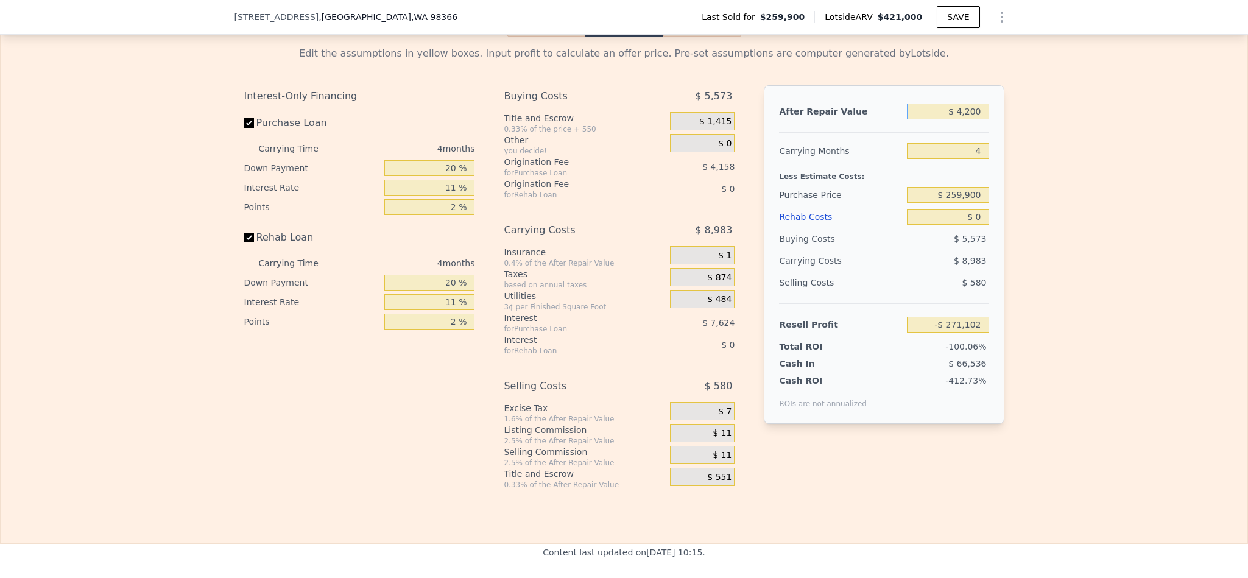
type input "$ 42,000"
type input "-$ 235,973"
type input "$ 420,000"
type input "$ 115,316"
type input "$ 420,000"
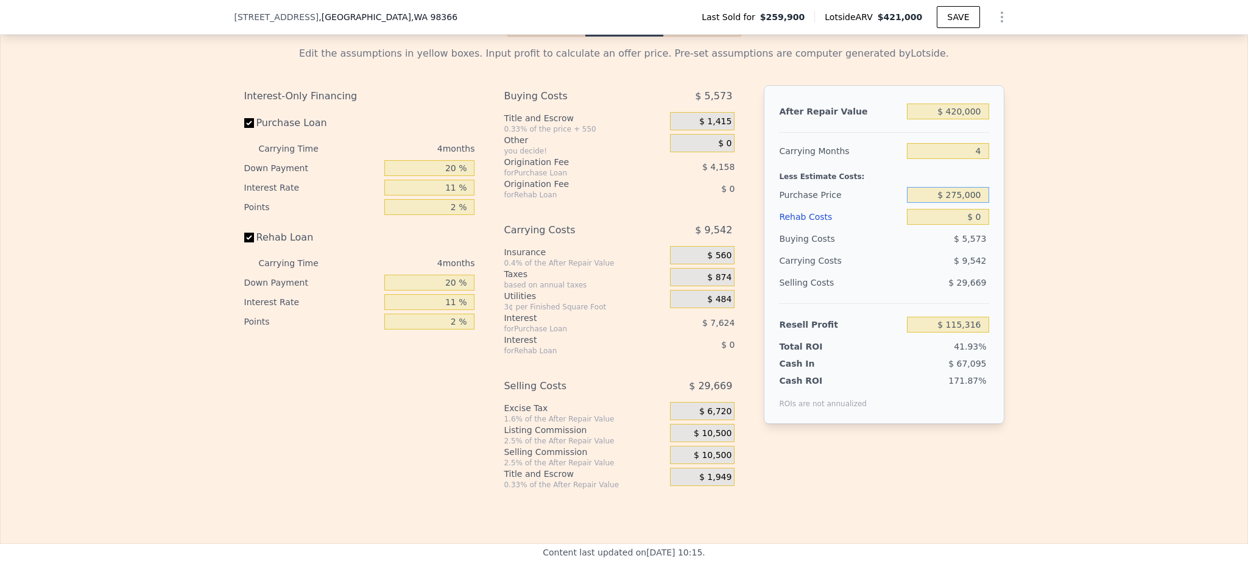
type input "$ 275,000"
type input "$ 99,479"
type input "$ 2"
type input "$ 99,477"
type input "$ 25"
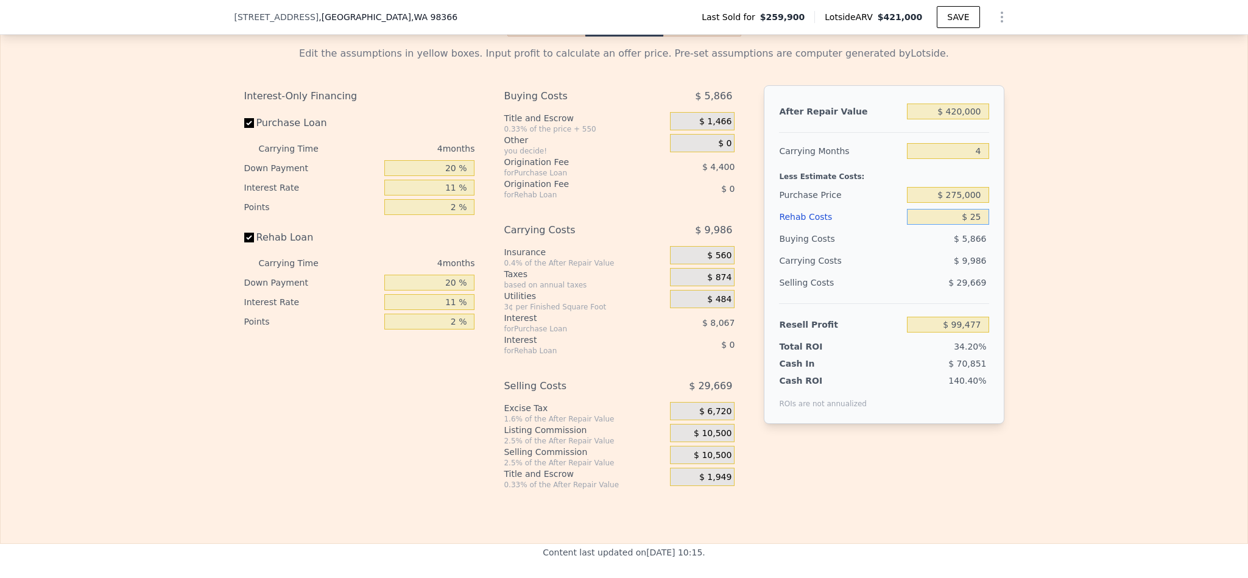
type input "$ 99,454"
type input "$ 2"
type input "$ 99,477"
type input "$ 7"
type input "$ 99,472"
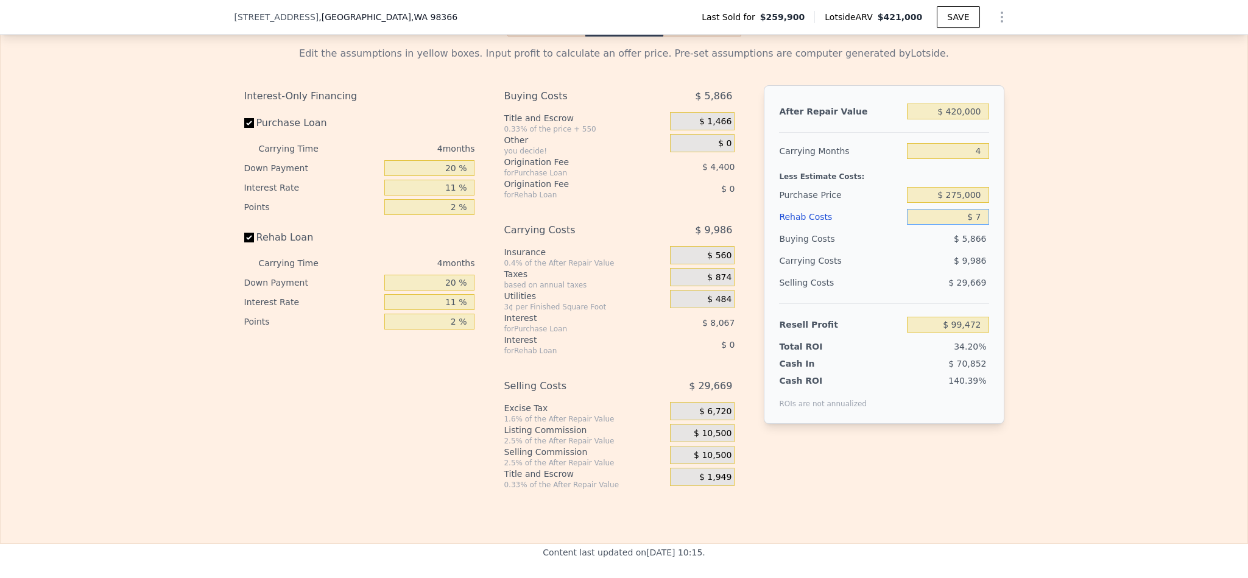
type input "$ 75"
type input "$ 99,399"
type input "$ 750"
type input "$ 98,693"
type input "$ 7,500"
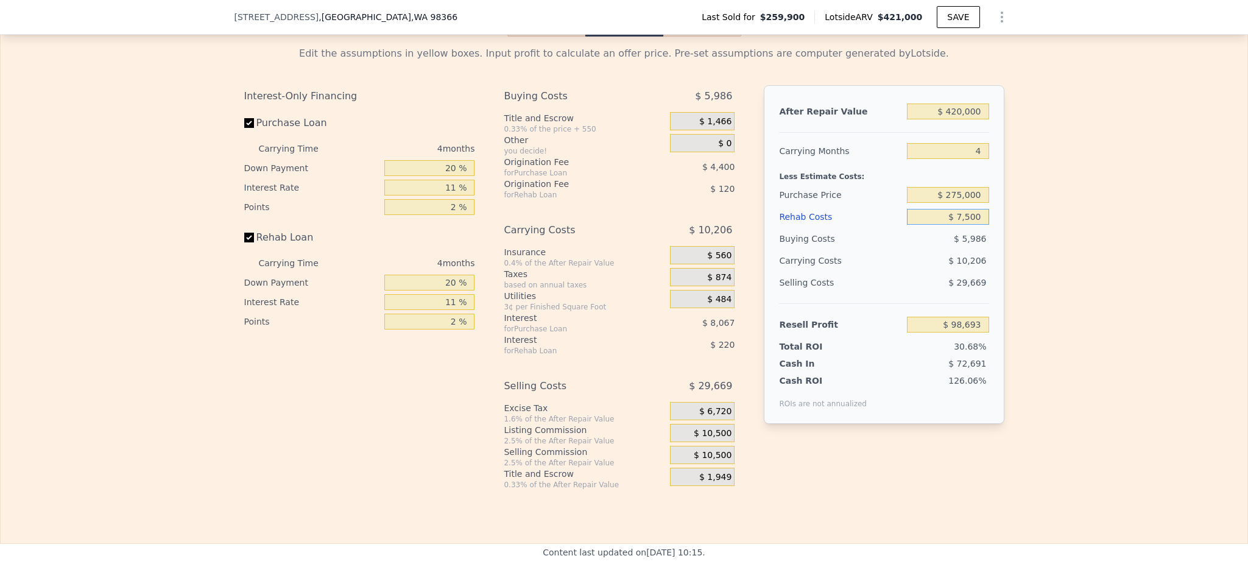
type input "$ 91,639"
type input "$ 75,000"
type input "$ 21,079"
type input "$ 750,000"
type input "-$ 684,521"
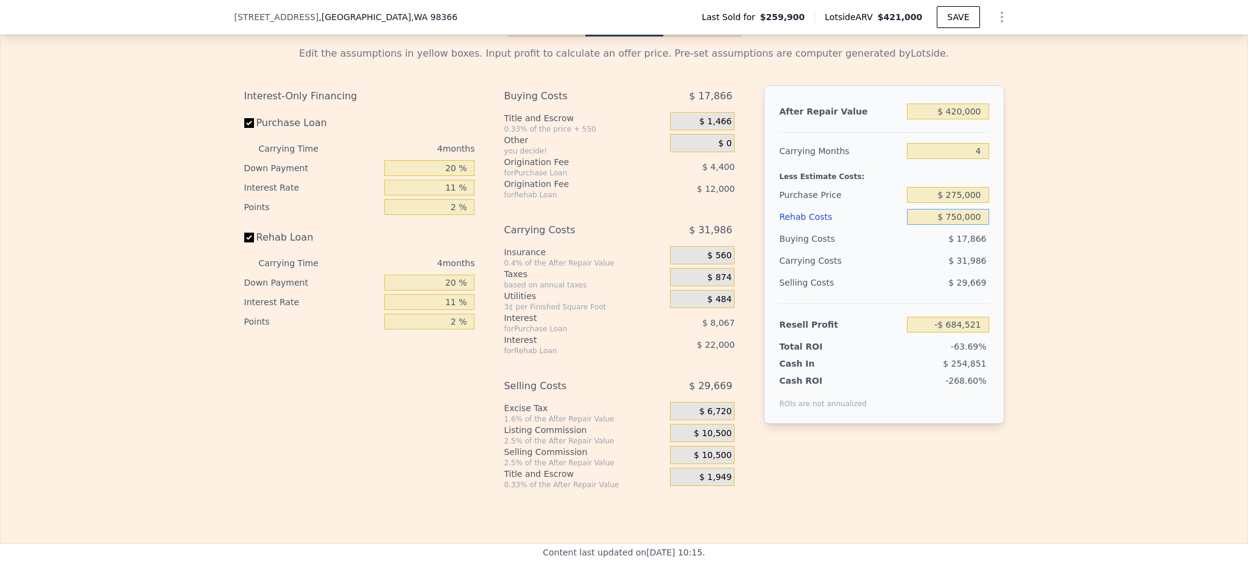
type input "$ 75,000"
type input "$ 21,079"
type input "$ 75,000"
drag, startPoint x: 1019, startPoint y: 242, endPoint x: 1004, endPoint y: 225, distance: 23.3
click at [1015, 242] on div "Edit the assumptions in yellow boxes. Input profit to calculate an offer price.…" at bounding box center [624, 263] width 1247 height 453
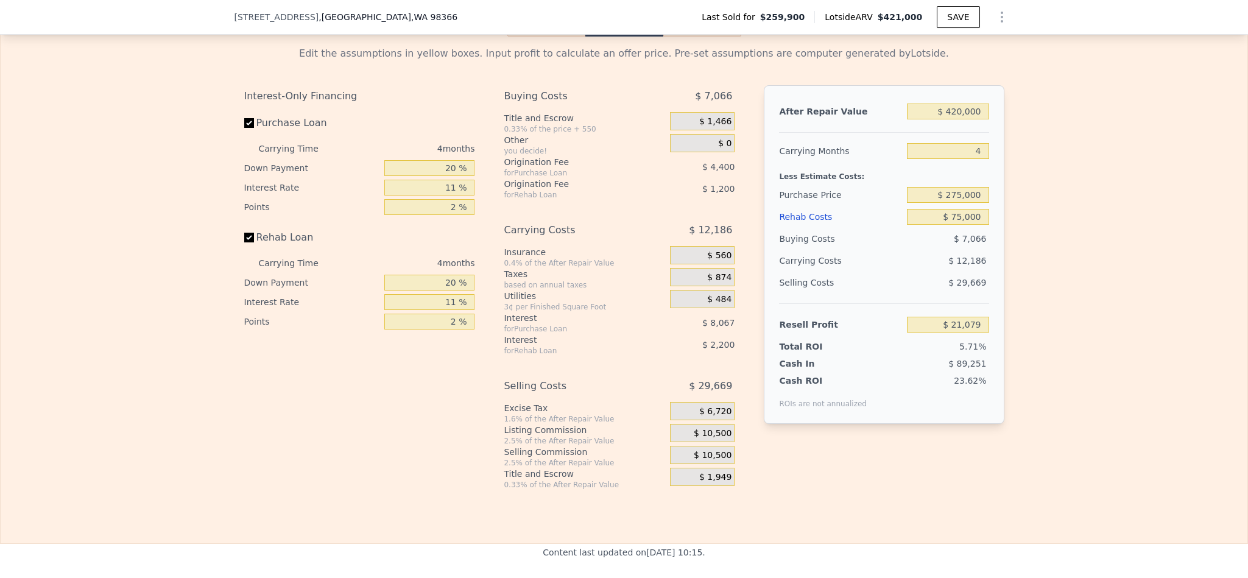
click at [950, 205] on div "$ 275,000" at bounding box center [948, 195] width 82 height 22
click at [951, 203] on input "$ 275,000" at bounding box center [948, 195] width 82 height 16
type input "$ 265,000"
click at [1106, 275] on div "Edit the assumptions in yellow boxes. Input profit to calculate an offer price.…" at bounding box center [624, 263] width 1247 height 453
type input "$ 31,569"
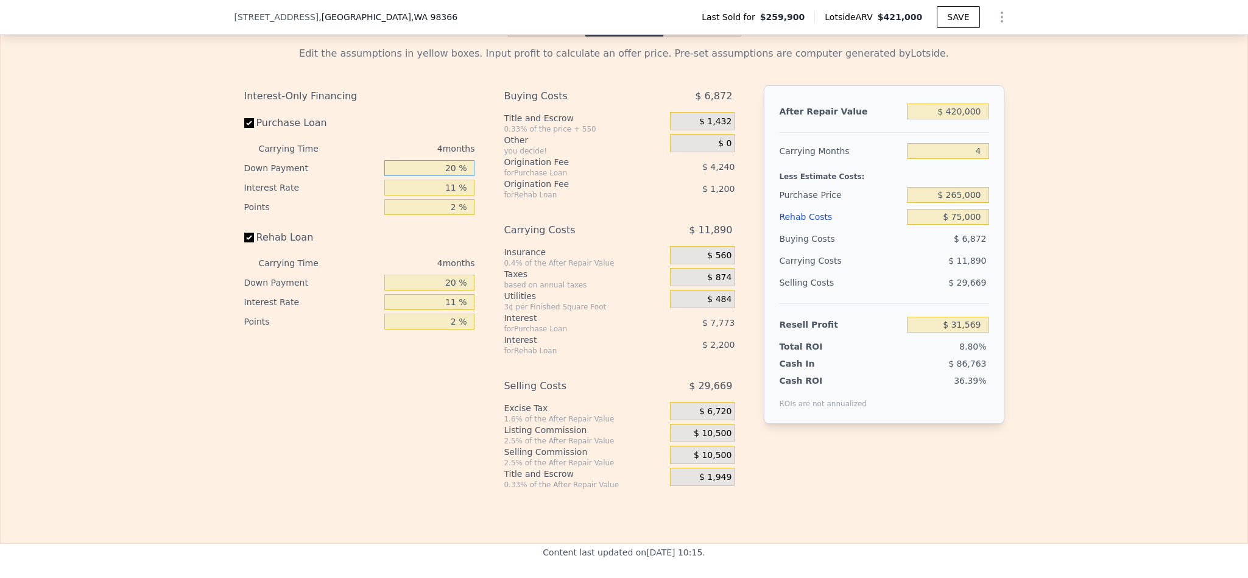
drag, startPoint x: 444, startPoint y: 186, endPoint x: 399, endPoint y: 190, distance: 45.2
click at [399, 176] on input "20 %" at bounding box center [429, 168] width 90 height 16
type input "10 %"
type input "$ 30,067"
type input "1 %"
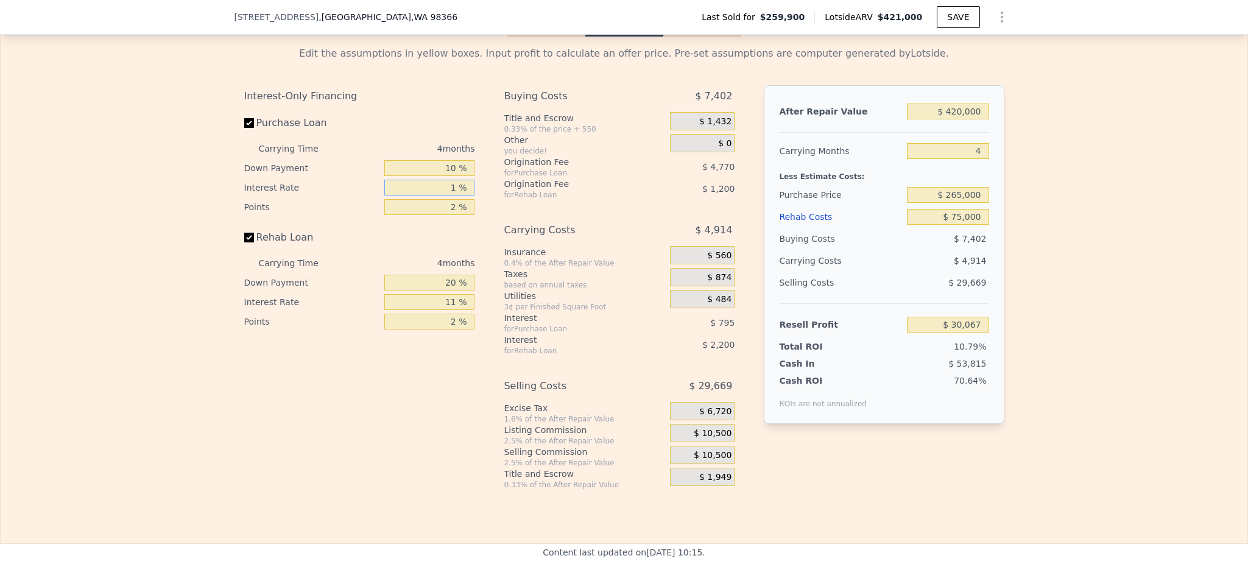
type input "$ 38,015"
type input "10 %"
type input "$ 30,859"
type input "10.5 %"
type input "$ 30,463"
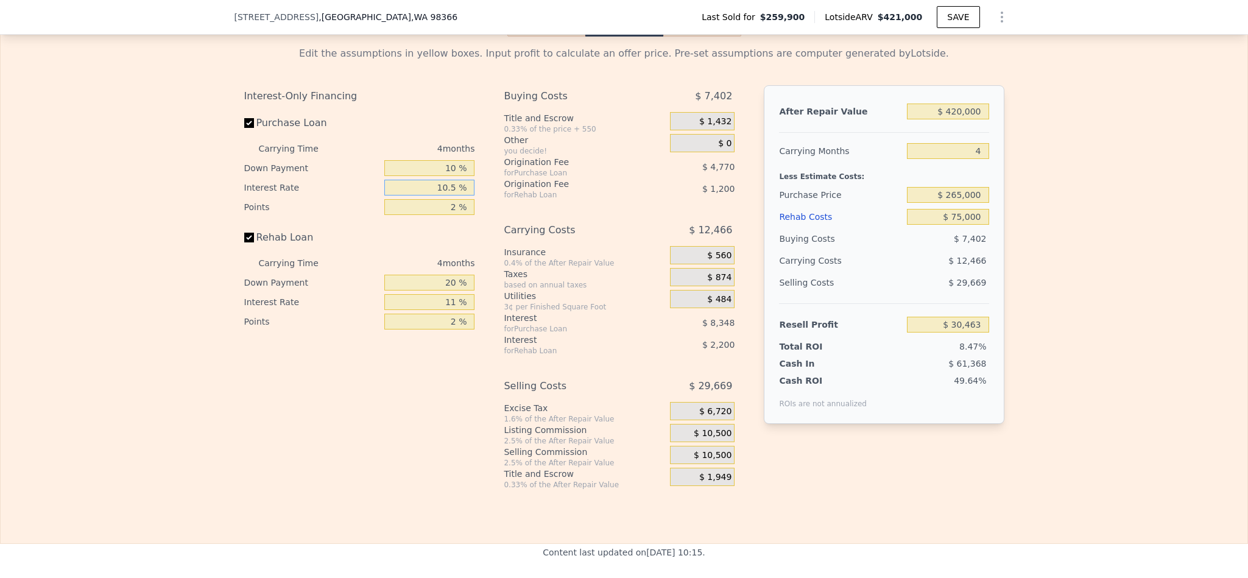
type input "10.5 %"
type input "1 %"
type input "$ 32,848"
type input "1.5 %"
type input "$ 31,655"
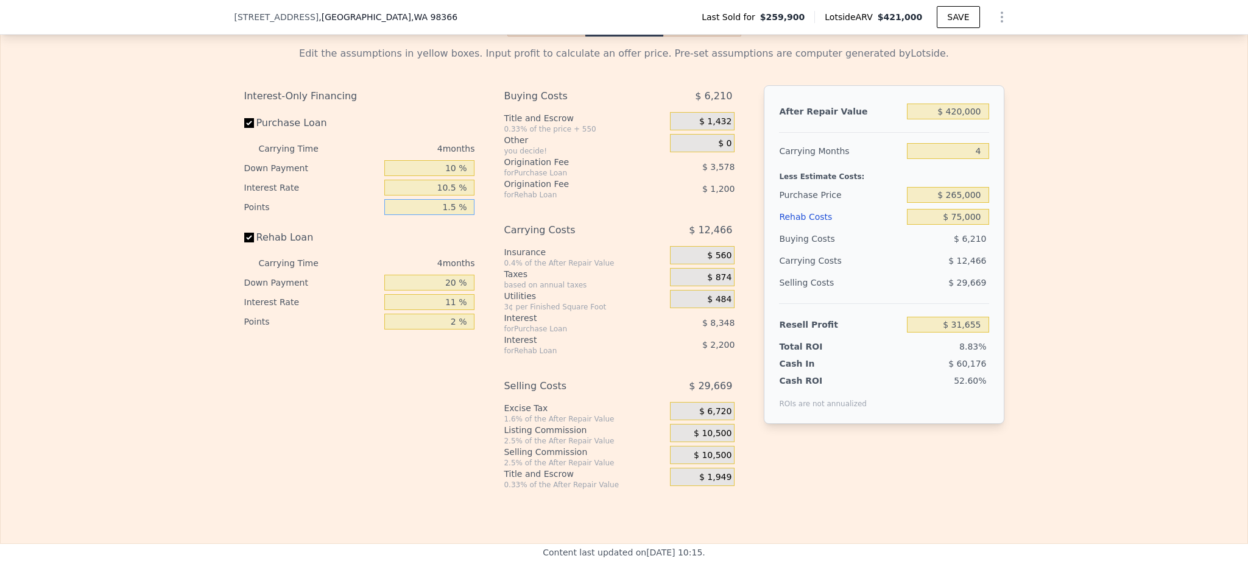
type input "1.5 %"
type input "1 %"
type input "$ 30,846"
type input "10 %"
type input "$ 31,229"
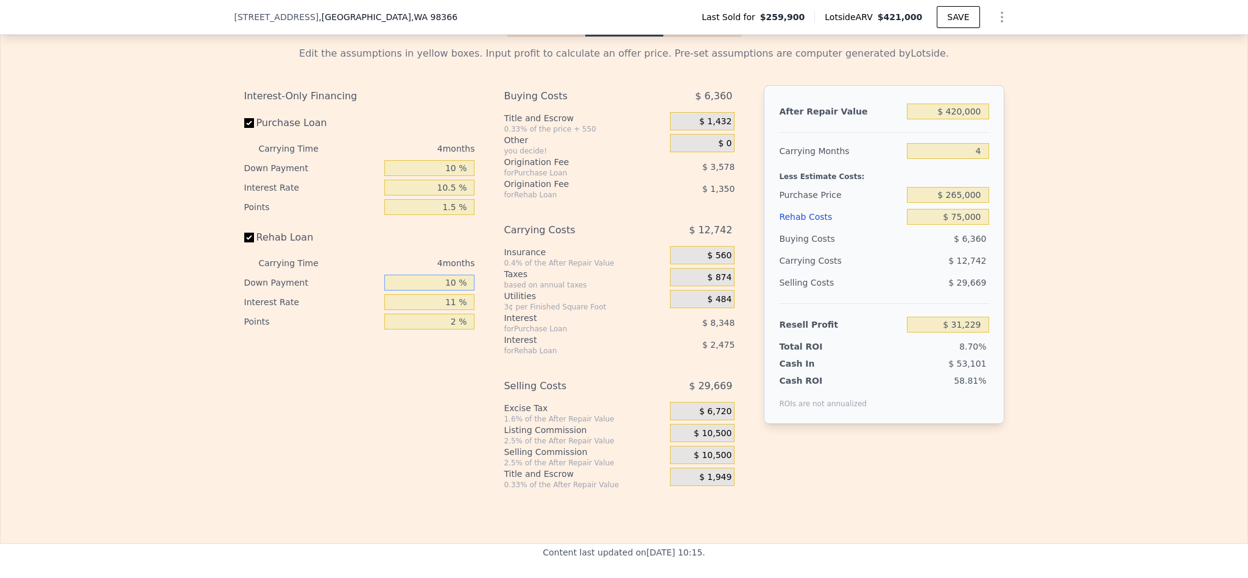
type input "10 %"
type input "1 %"
type input "$ 33,481"
type input "10 %"
type input "$ 31,453"
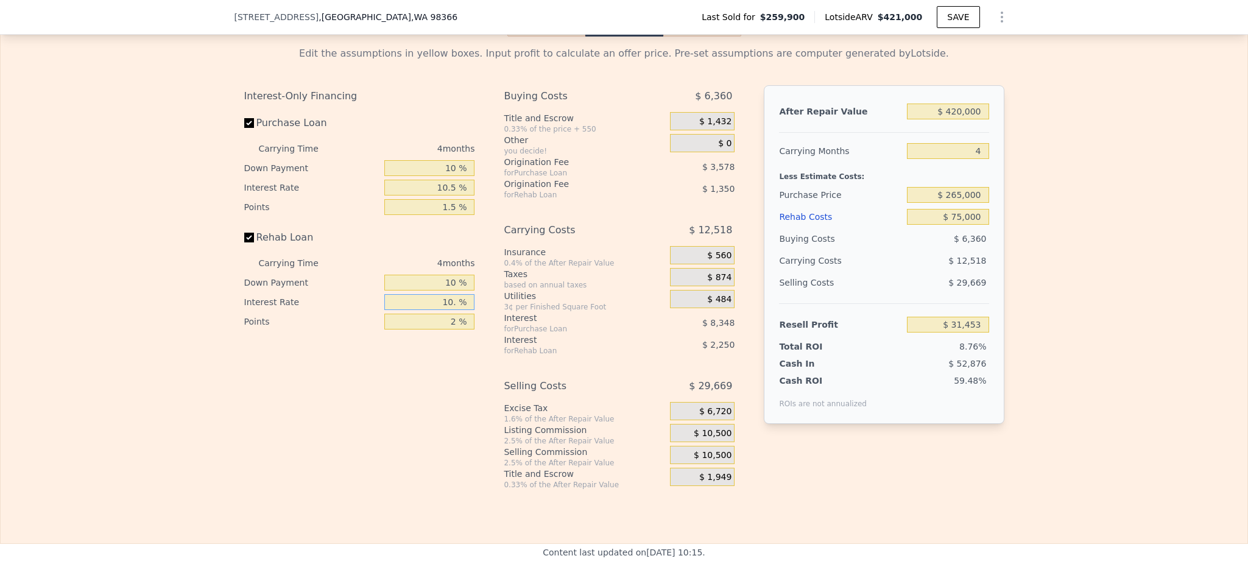
type input "10.5 %"
type input "$ 31,341"
type input "10.5 %"
type input "1 %"
type input "$ 32,016"
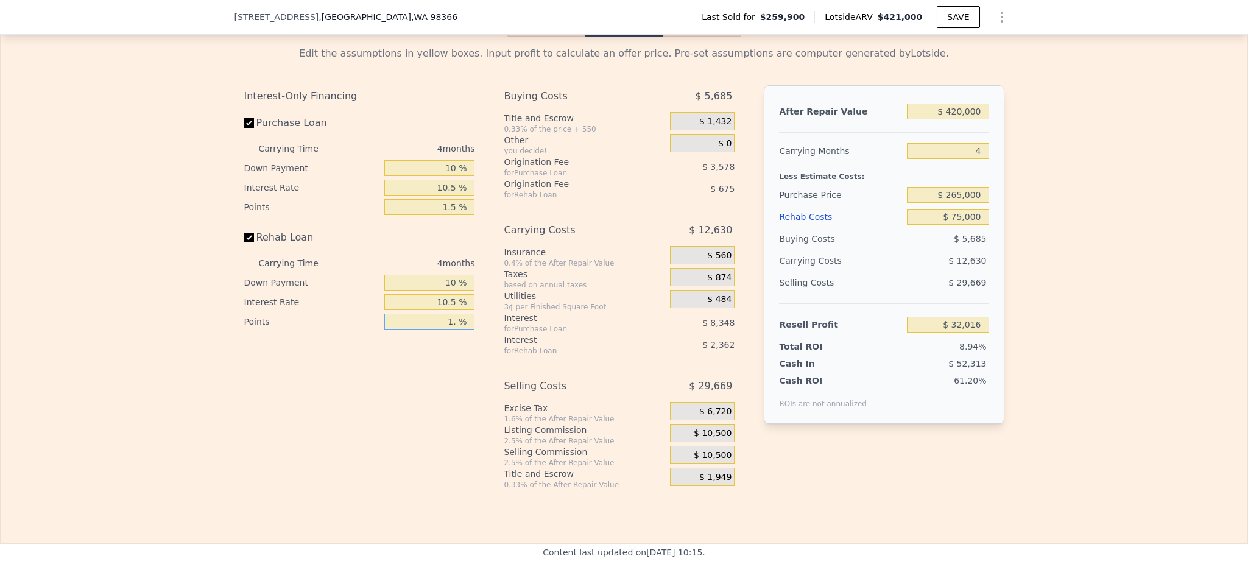
type input "1.5 %"
type input "$ 31,678"
type input "1.5 %"
click at [707, 439] on span "$ 10,500" at bounding box center [713, 433] width 38 height 11
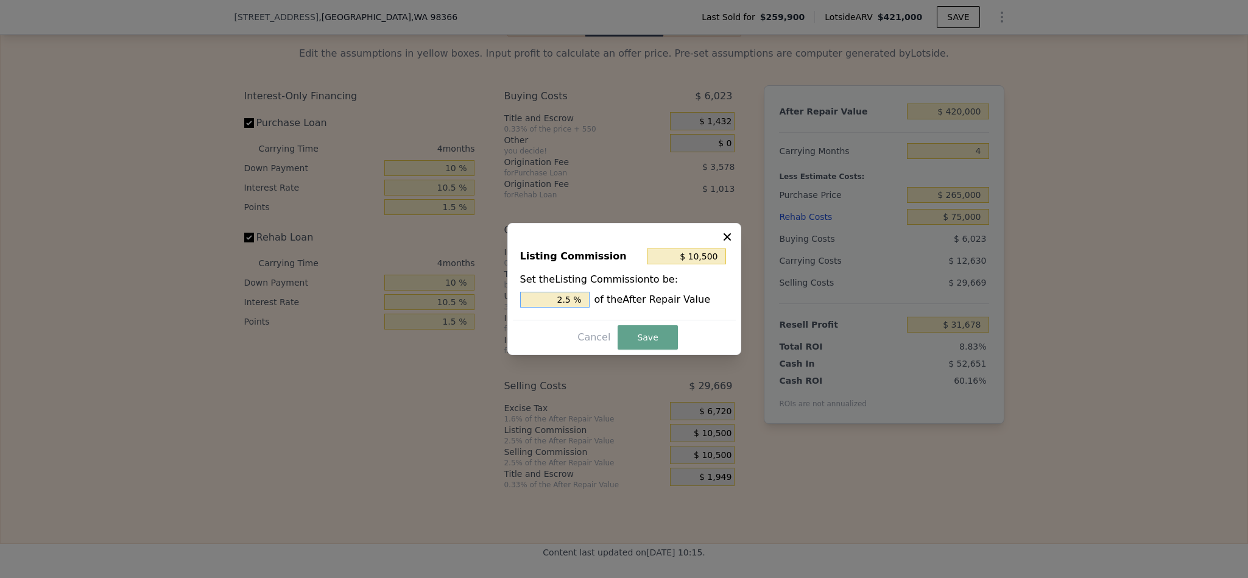
drag, startPoint x: 565, startPoint y: 297, endPoint x: 473, endPoint y: 298, distance: 91.4
click at [473, 298] on div "​ Listing Commission $ 10,500 Set the Listing Commission to be: 2.5 % of the Af…" at bounding box center [624, 289] width 1248 height 578
type input "$ 6,300"
type input "1.5 %"
click at [638, 333] on button "Save" at bounding box center [647, 337] width 60 height 24
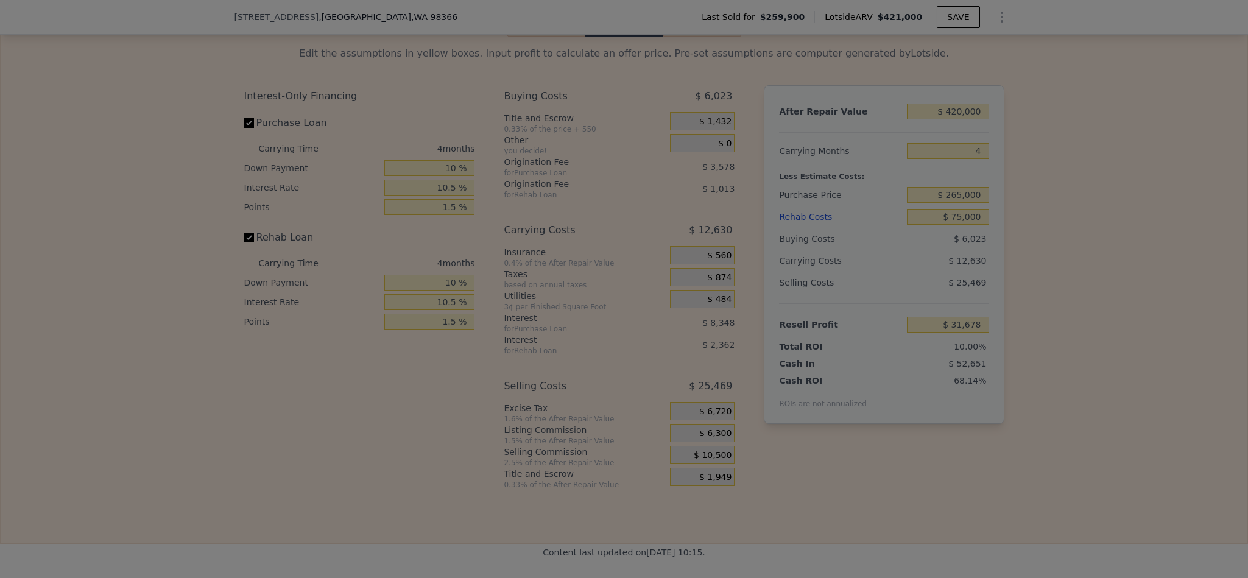
type input "$ 35,878"
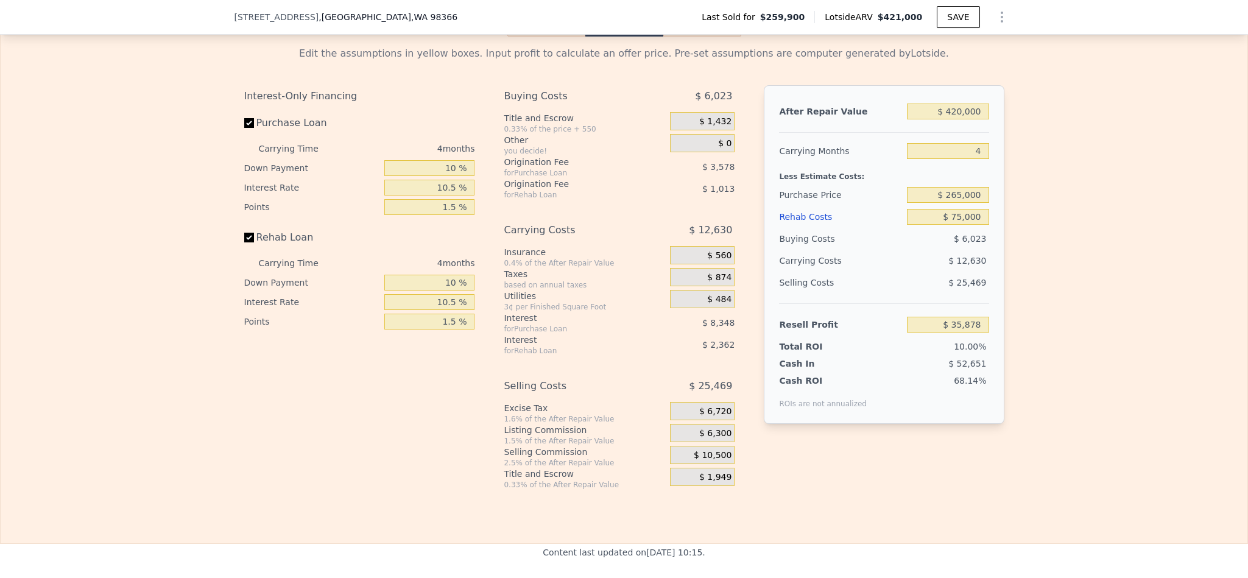
click at [994, 470] on div "After Repair Value $ 420,000 Carrying Months 4 Less Estimate Costs: Purchase Pr…" at bounding box center [884, 277] width 240 height 385
